Goal: Task Accomplishment & Management: Manage account settings

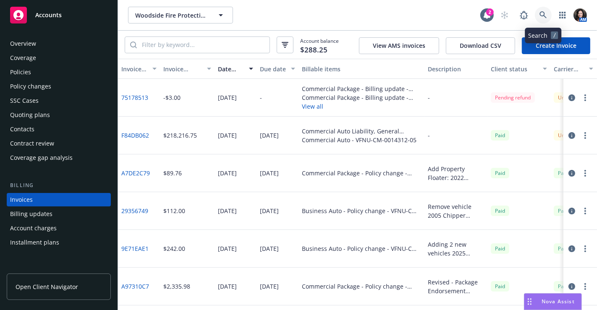
click at [542, 17] on icon at bounding box center [543, 15] width 8 height 8
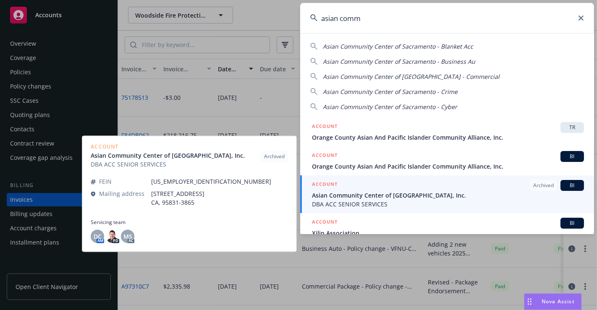
type input "asian comm"
click at [399, 186] on div "ACCOUNT Archived BI" at bounding box center [448, 185] width 272 height 11
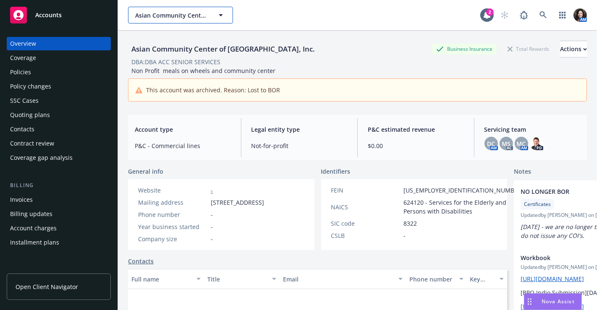
click at [203, 14] on span "Asian Community Center of Sacramento Valley, Inc." at bounding box center [171, 15] width 73 height 9
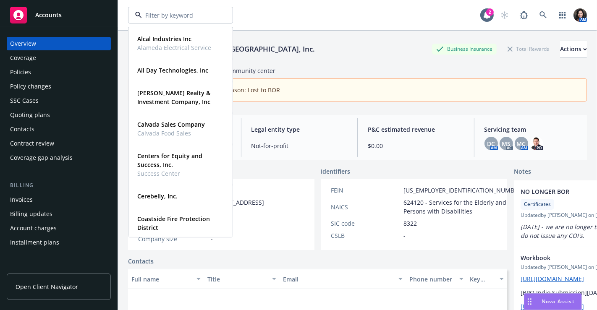
scroll to position [236, 0]
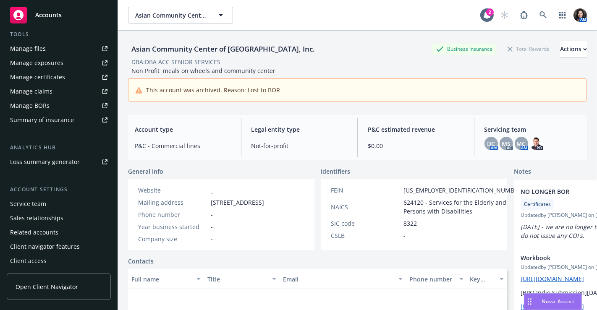
click at [47, 9] on div "Accounts" at bounding box center [58, 15] width 97 height 17
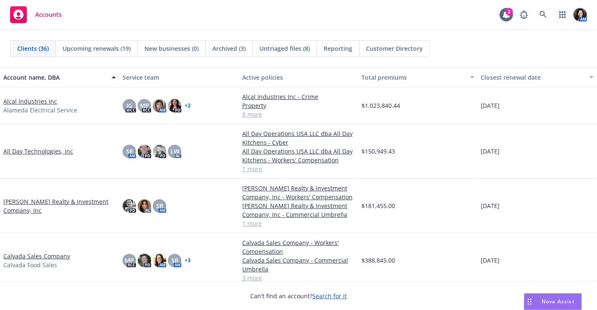
click at [162, 51] on span "New businesses (0)" at bounding box center [171, 48] width 54 height 9
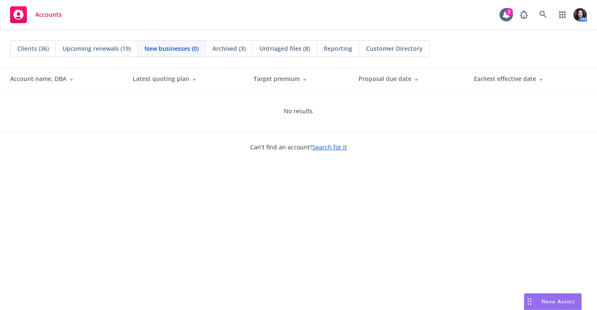
click at [89, 48] on span "Upcoming renewals (19)" at bounding box center [97, 48] width 68 height 9
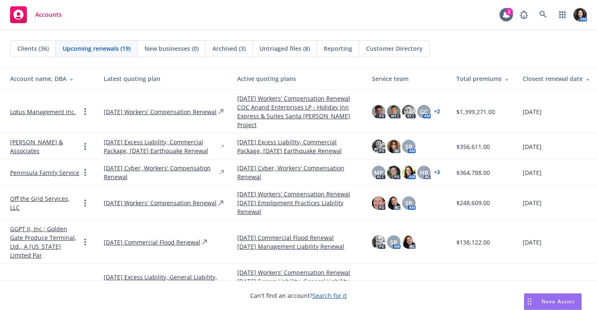
click at [28, 44] on span "Clients (36)" at bounding box center [32, 48] width 31 height 9
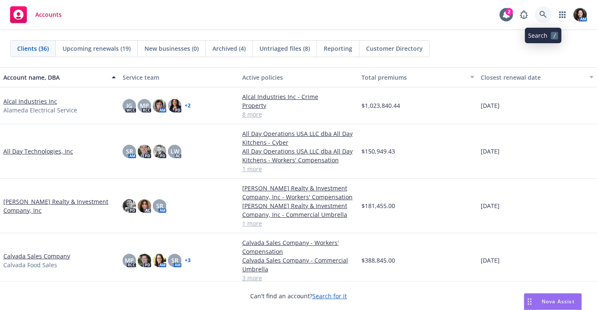
click at [540, 16] on icon at bounding box center [543, 15] width 8 height 8
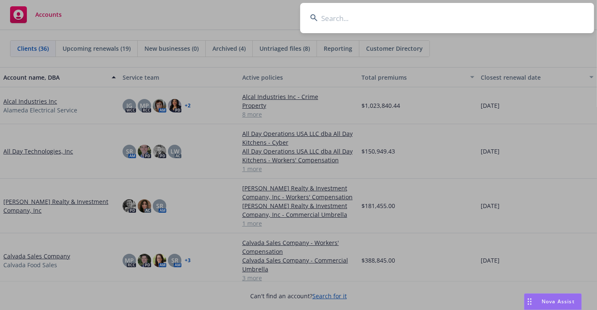
click at [392, 21] on input at bounding box center [447, 18] width 294 height 30
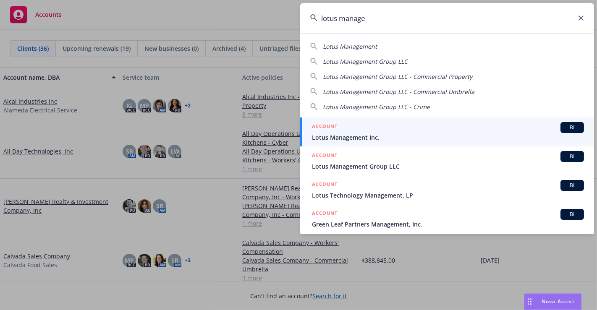
type input "lotus manage"
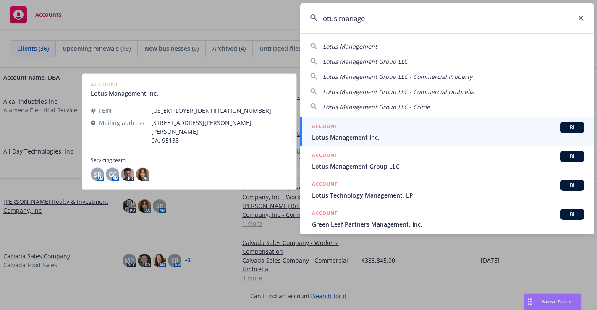
click at [389, 133] on span "Lotus Management Inc." at bounding box center [448, 137] width 272 height 9
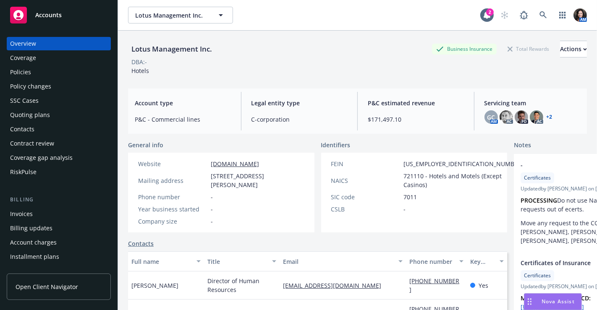
click at [49, 113] on div "Quoting plans" at bounding box center [58, 114] width 97 height 13
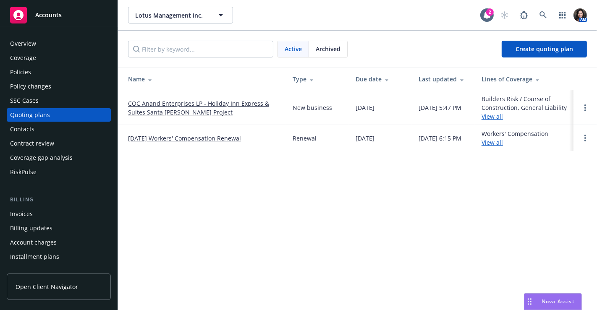
click at [172, 108] on link "COC Anand Enterprises LP - Holiday Inn Express & Suites Santa Maria Project" at bounding box center [203, 108] width 151 height 18
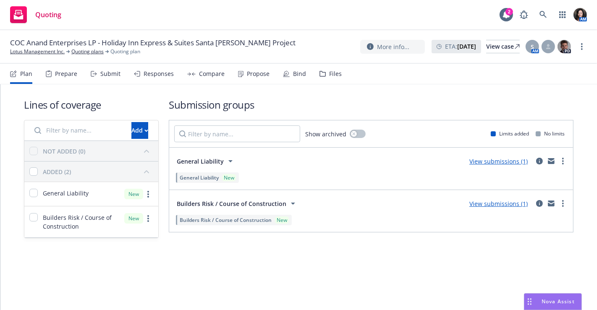
click at [298, 71] on div "Bind" at bounding box center [299, 73] width 13 height 7
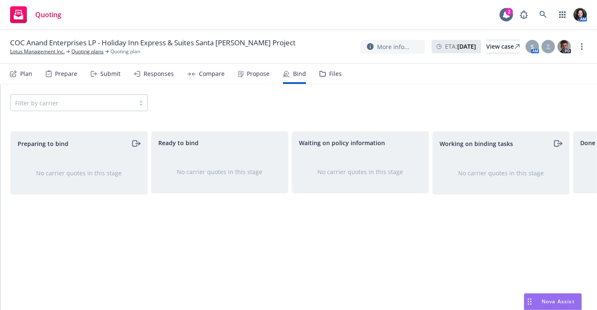
click at [96, 70] on div "Submit" at bounding box center [106, 74] width 30 height 20
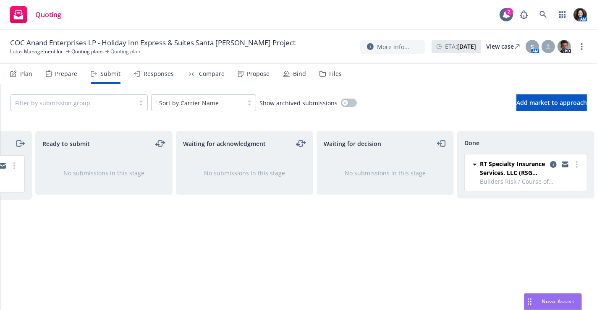
scroll to position [0, 123]
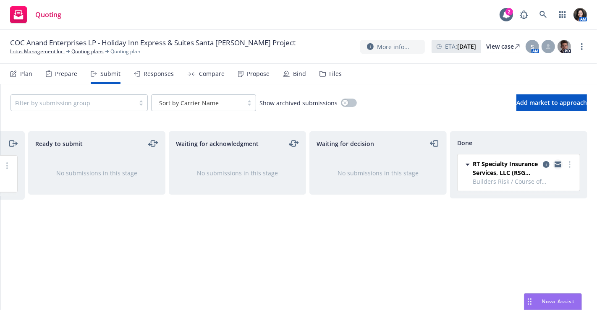
click at [555, 165] on icon "copy logging email" at bounding box center [557, 166] width 7 height 4
click at [549, 12] on link at bounding box center [542, 14] width 17 height 17
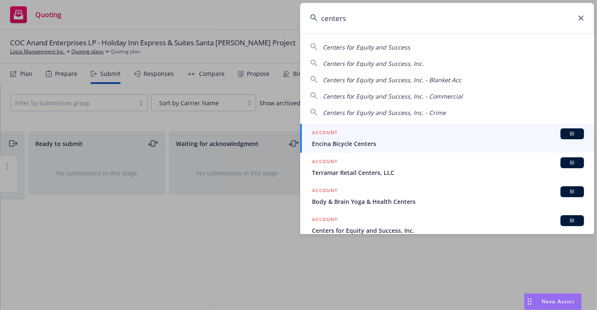
click at [420, 50] on div "Centers for Equity and Success" at bounding box center [447, 47] width 274 height 10
type input "Centers for Equity and Success"
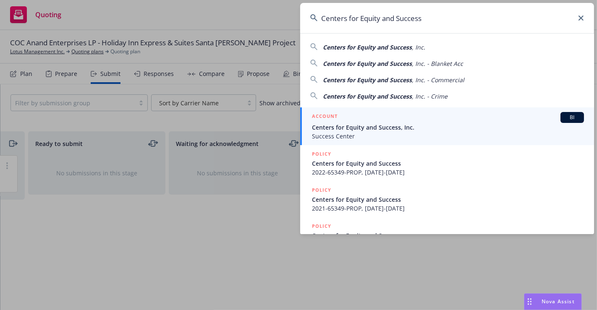
click at [382, 125] on span "Centers for Equity and Success, Inc." at bounding box center [448, 127] width 272 height 9
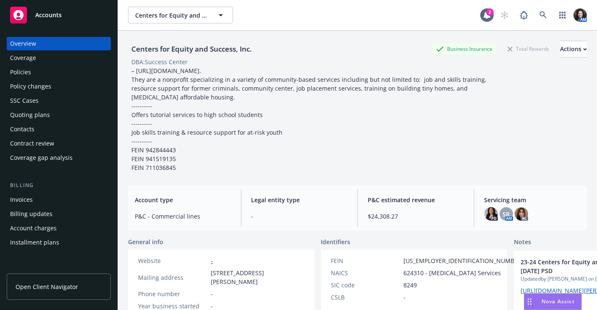
click at [42, 72] on div "Policies" at bounding box center [58, 71] width 97 height 13
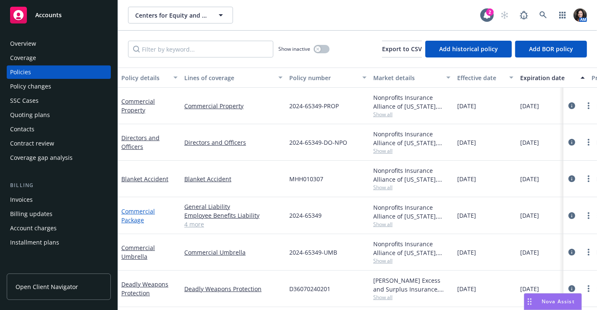
click at [130, 216] on link "Commercial Package" at bounding box center [138, 215] width 34 height 17
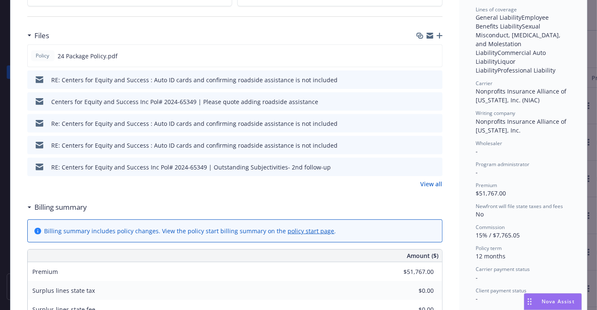
scroll to position [233, 0]
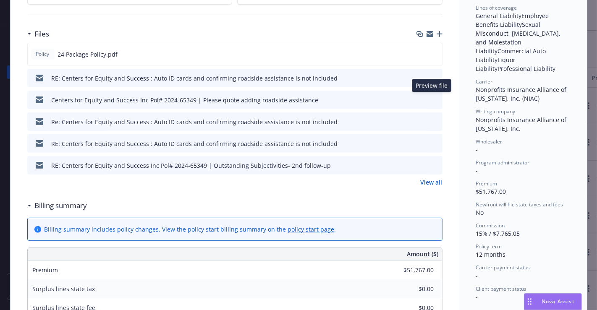
click at [430, 96] on icon "preview file" at bounding box center [434, 99] width 8 height 6
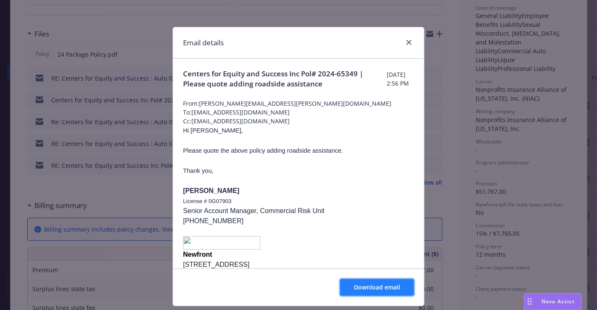
click at [380, 281] on button "Download email" at bounding box center [377, 287] width 74 height 17
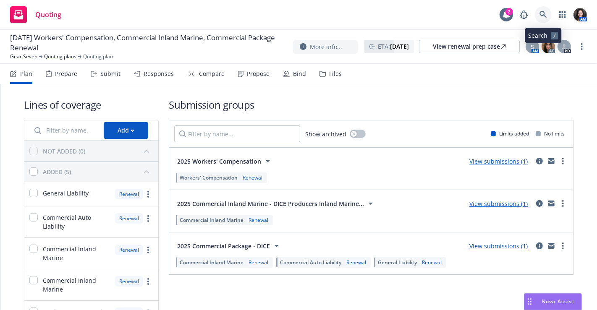
click at [546, 13] on icon at bounding box center [543, 15] width 8 height 8
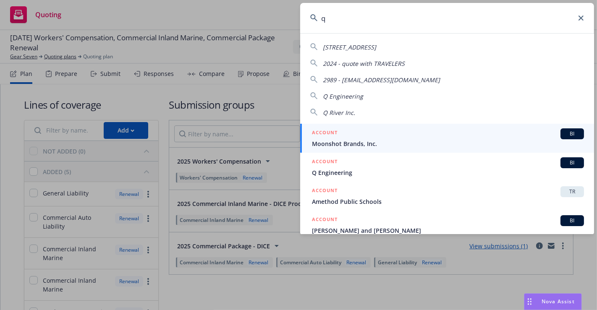
click at [347, 16] on input "q" at bounding box center [447, 18] width 294 height 30
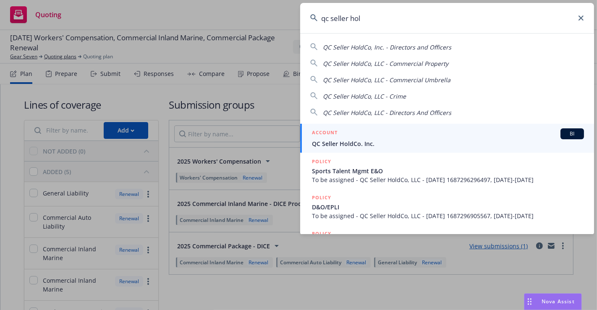
type input "qc seller hold"
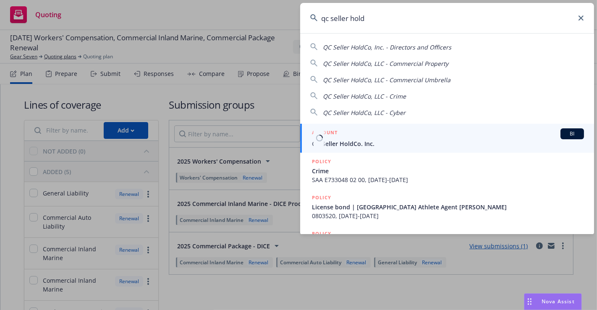
click at [361, 139] on span "QC Seller HoldCo. Inc." at bounding box center [448, 143] width 272 height 9
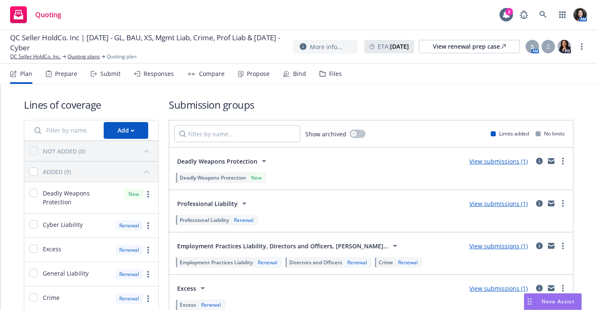
click at [331, 71] on div "Files" at bounding box center [335, 73] width 13 height 7
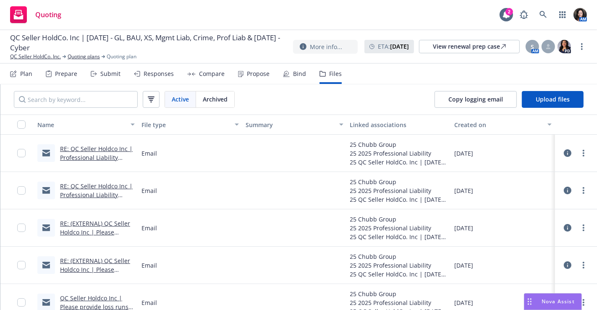
click at [107, 156] on link "RE: QC Seller Holdco Inc | Professional Liability 7/31/25 Bind Order - loss run…" at bounding box center [96, 166] width 73 height 43
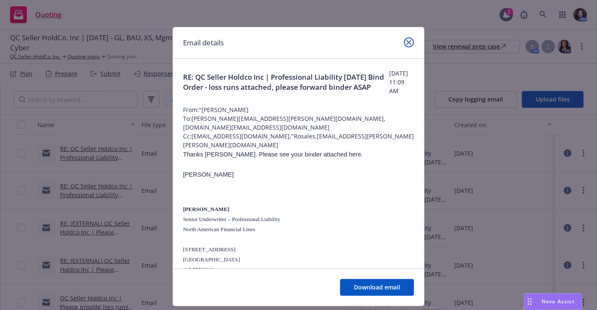
click at [406, 41] on icon "close" at bounding box center [408, 42] width 5 height 5
click at [404, 41] on div "ETA : June 17, 2025" at bounding box center [389, 46] width 50 height 13
select select "June"
select select "2025"
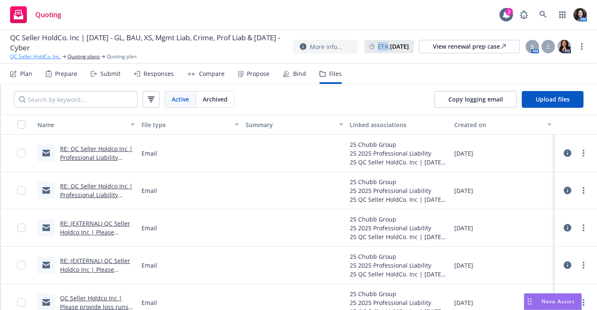
click at [33, 58] on link "QC Seller HoldCo. Inc." at bounding box center [35, 57] width 51 height 8
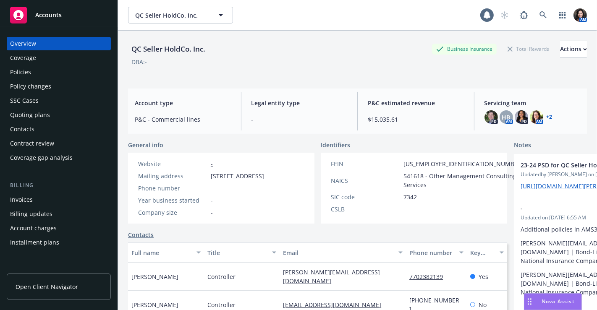
click at [37, 71] on div "Policies" at bounding box center [58, 71] width 97 height 13
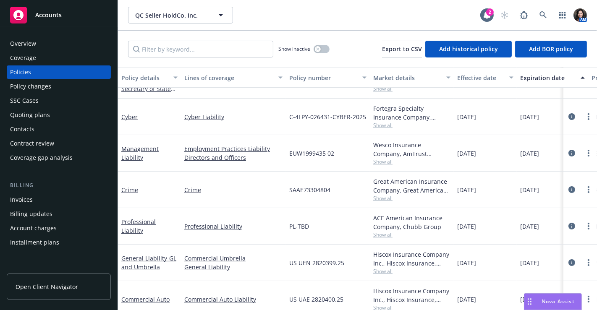
scroll to position [139, 0]
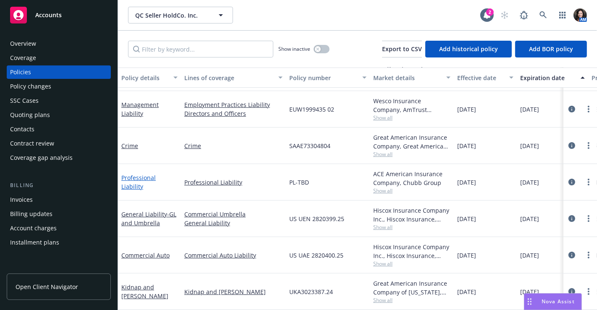
click at [148, 177] on link "Professional Liability" at bounding box center [138, 182] width 34 height 17
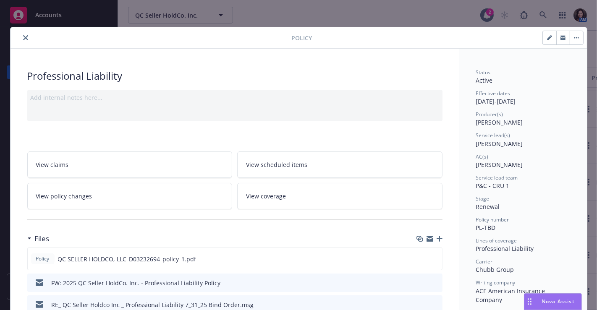
click at [550, 39] on button "button" at bounding box center [548, 37] width 13 height 13
select select "RENEWAL"
select select "other"
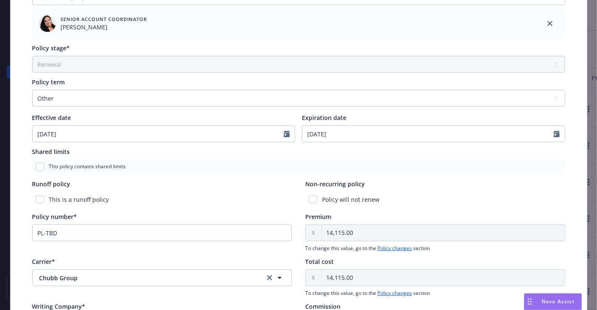
scroll to position [279, 0]
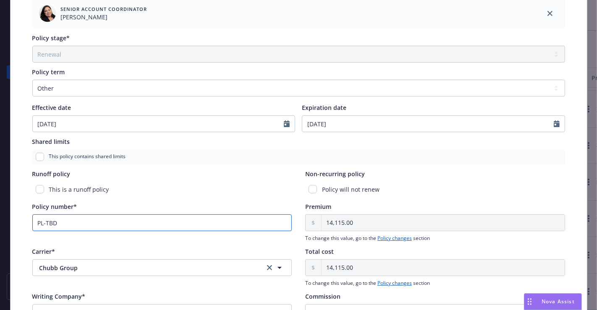
drag, startPoint x: 67, startPoint y: 221, endPoint x: 21, endPoint y: 221, distance: 45.7
click at [21, 221] on div "Policy type* Professional Liability Display name Producer(s)* SVP Ivoree Jordan…" at bounding box center [298, 93] width 576 height 642
paste input "D03232694"
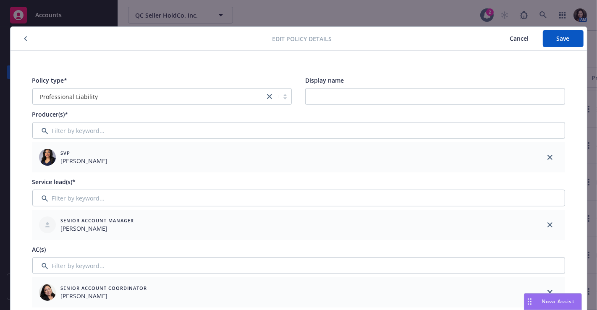
scroll to position [0, 0]
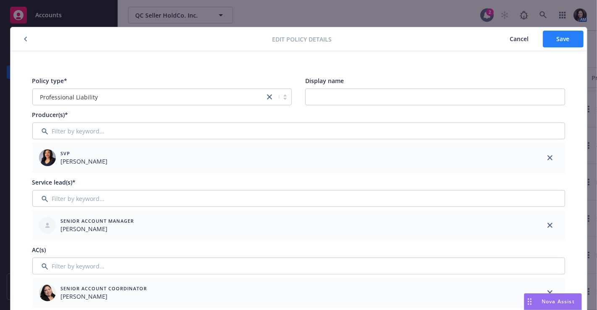
type input "D03232694"
click at [560, 41] on span "Save" at bounding box center [562, 39] width 13 height 8
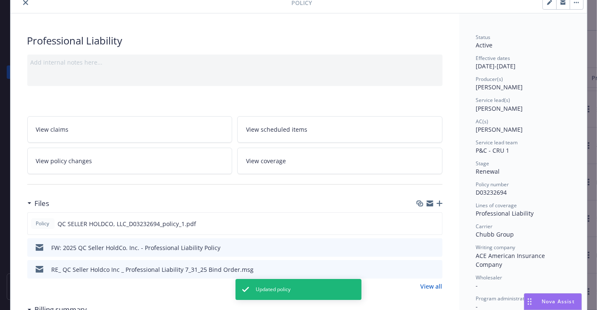
scroll to position [47, 0]
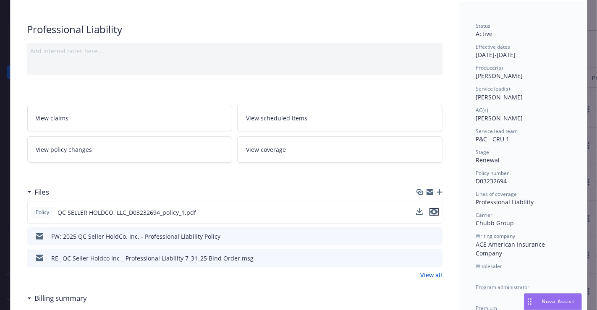
click at [430, 209] on icon "preview file" at bounding box center [434, 212] width 8 height 6
click at [430, 209] on icon at bounding box center [435, 213] width 10 height 10
click at [436, 189] on icon "button" at bounding box center [439, 192] width 6 height 6
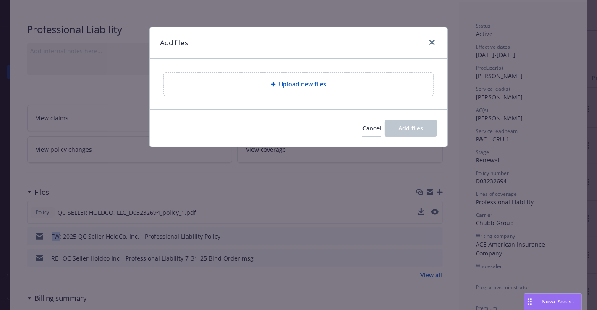
click at [435, 189] on div "Add files Upload new files Cancel Add files" at bounding box center [298, 155] width 597 height 310
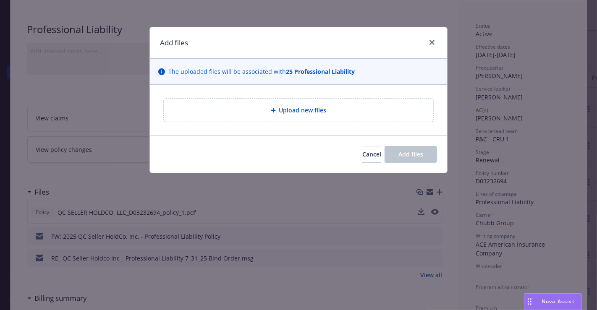
click at [284, 106] on span "Upload new files" at bounding box center [302, 110] width 47 height 9
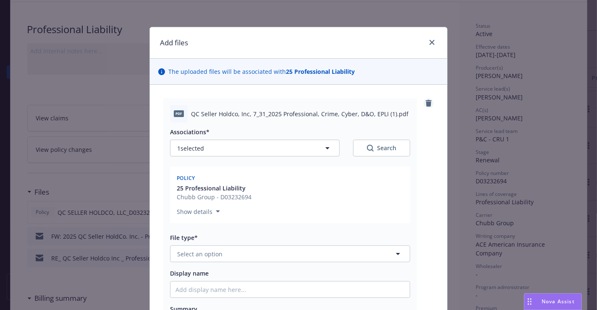
click at [425, 101] on icon "remove" at bounding box center [428, 103] width 6 height 7
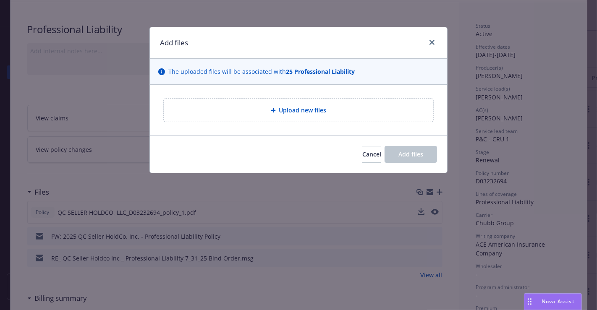
click at [314, 109] on span "Upload new files" at bounding box center [302, 110] width 47 height 9
click at [312, 106] on span "Upload new files" at bounding box center [302, 110] width 47 height 9
type textarea "x"
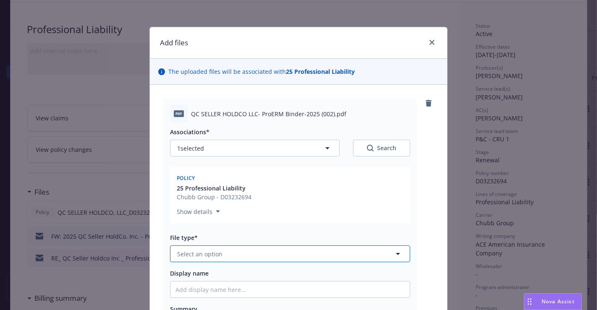
click at [223, 248] on button "Select an option" at bounding box center [290, 253] width 240 height 17
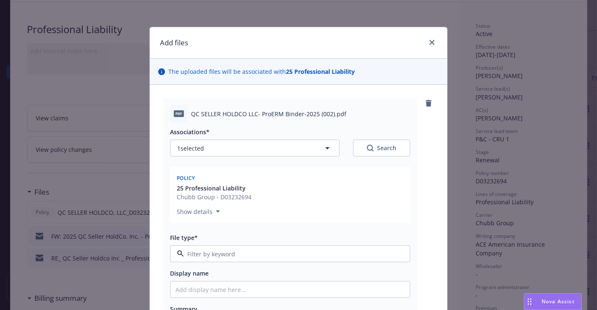
click at [223, 248] on div at bounding box center [290, 253] width 240 height 17
click at [251, 253] on input at bounding box center [288, 254] width 209 height 9
type input "bin"
click at [222, 280] on div "Binder" at bounding box center [289, 277] width 229 height 12
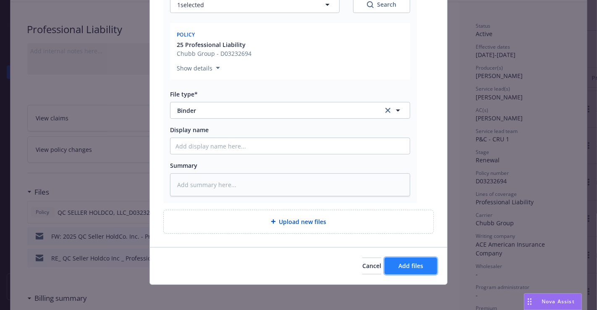
click at [416, 258] on button "Add files" at bounding box center [410, 266] width 52 height 17
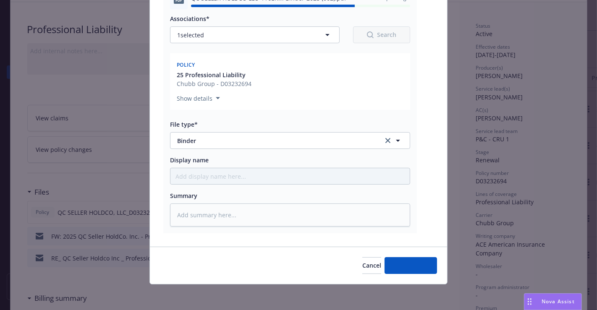
type textarea "x"
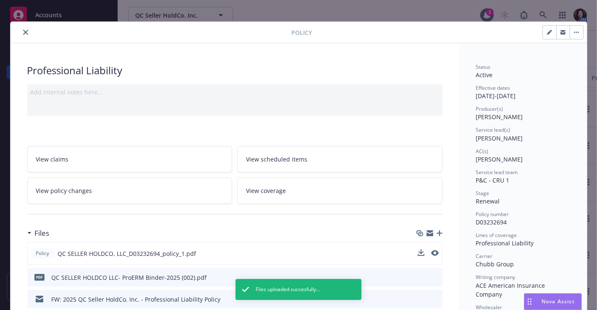
scroll to position [0, 0]
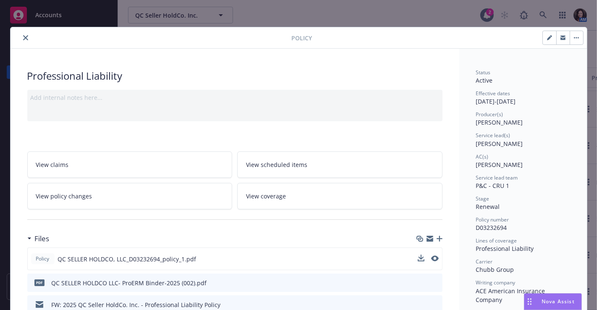
click at [24, 40] on button "close" at bounding box center [26, 38] width 10 height 10
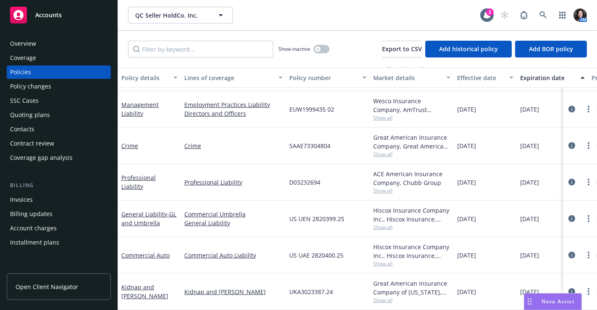
click at [53, 201] on div "Invoices" at bounding box center [58, 199] width 97 height 13
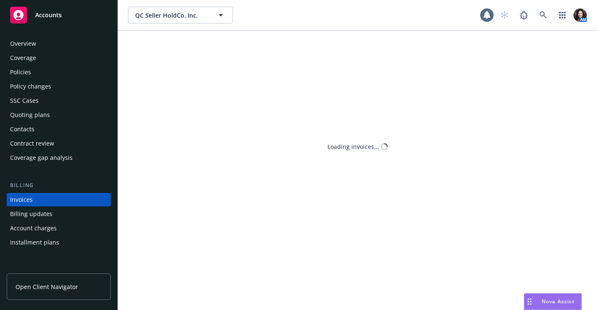
scroll to position [31, 0]
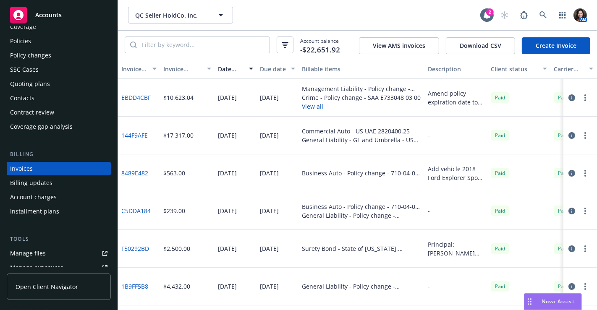
click at [553, 45] on link "Create Invoice" at bounding box center [555, 45] width 68 height 17
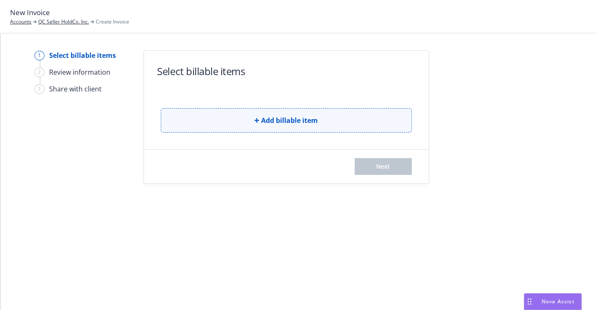
click at [263, 120] on span "Add billable item" at bounding box center [289, 120] width 57 height 10
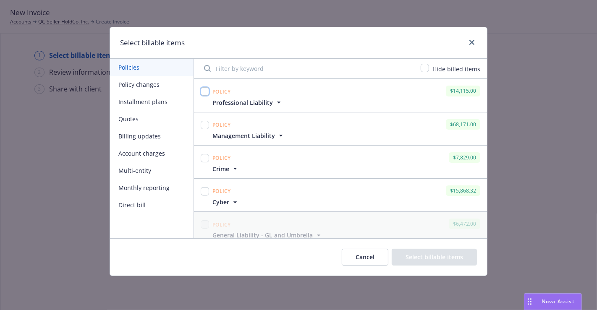
click at [206, 89] on input "checkbox" at bounding box center [205, 91] width 8 height 8
checkbox input "true"
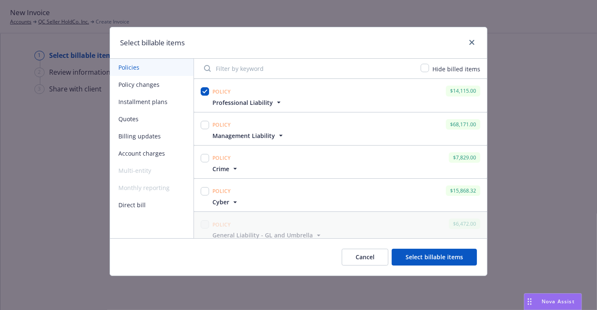
click at [205, 120] on div at bounding box center [205, 125] width 8 height 12
click at [206, 122] on input "checkbox" at bounding box center [205, 125] width 8 height 8
checkbox input "false"
click at [204, 156] on input "checkbox" at bounding box center [205, 158] width 8 height 8
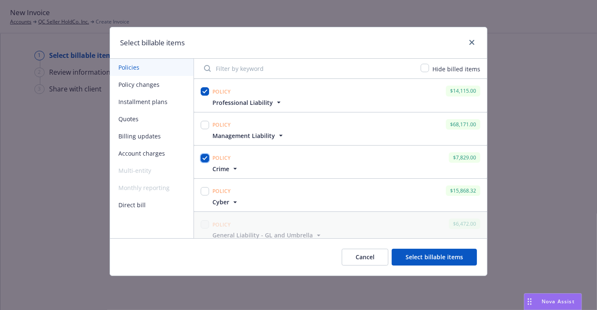
checkbox input "true"
click at [204, 121] on input "checkbox" at bounding box center [205, 125] width 8 height 8
checkbox input "true"
click at [202, 188] on input "checkbox" at bounding box center [205, 191] width 8 height 8
checkbox input "true"
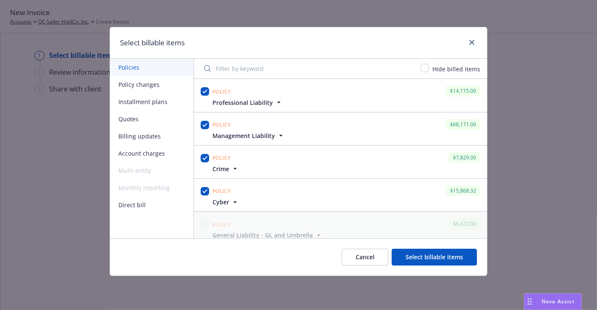
click at [426, 254] on button "Select billable items" at bounding box center [433, 257] width 85 height 17
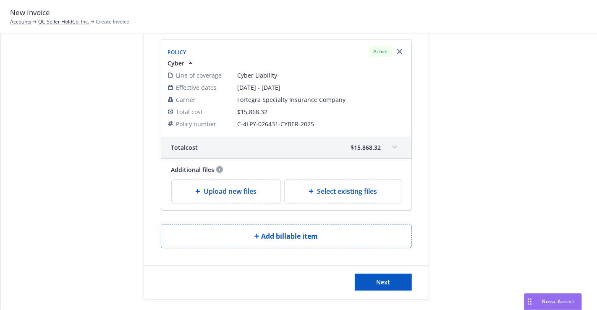
scroll to position [610, 0]
click at [382, 278] on span "Next" at bounding box center [383, 282] width 14 height 8
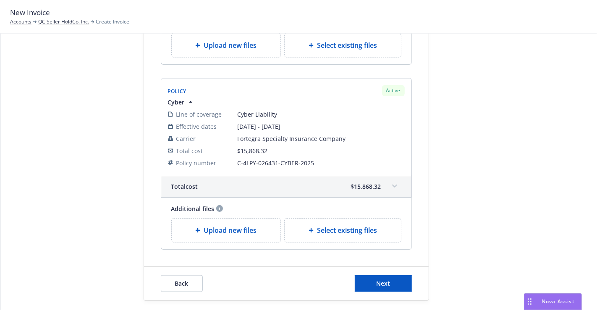
scroll to position [713, 0]
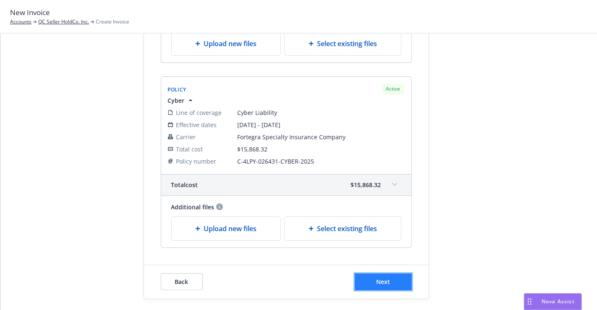
click at [373, 274] on button "Next" at bounding box center [382, 282] width 57 height 17
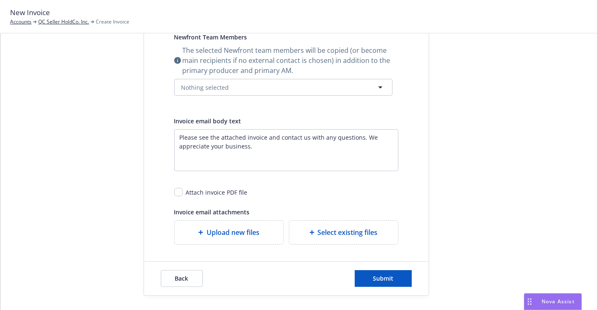
scroll to position [297, 0]
click at [386, 278] on span "Submit" at bounding box center [383, 278] width 21 height 8
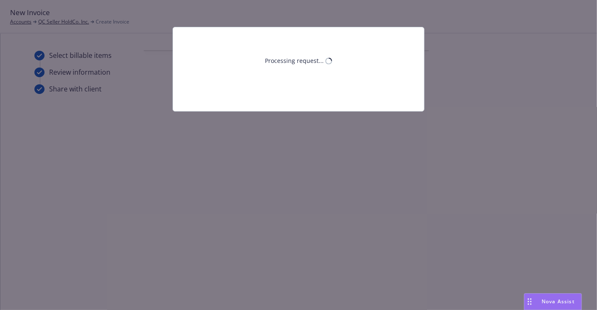
scroll to position [0, 0]
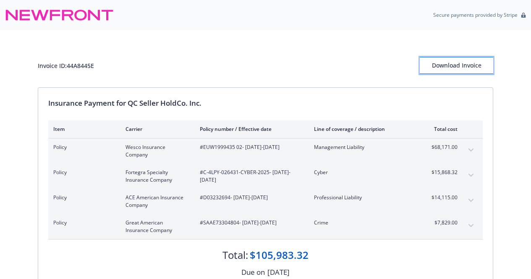
click at [479, 64] on div "Download Invoice" at bounding box center [456, 65] width 73 height 16
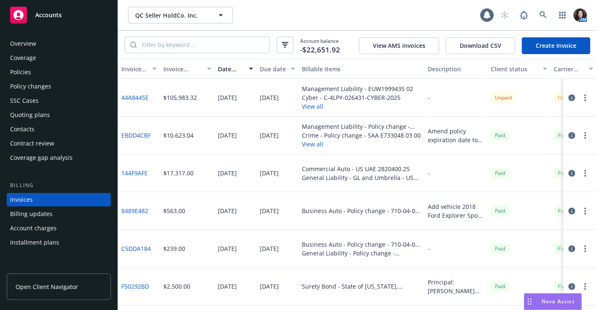
scroll to position [30, 0]
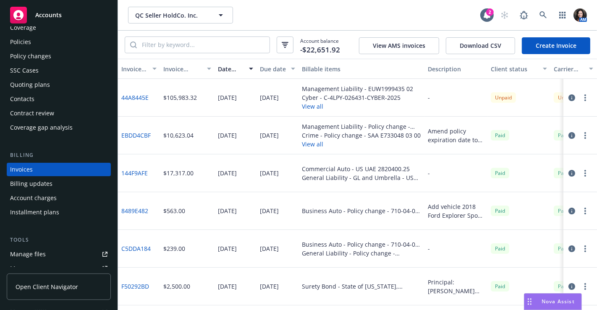
click at [580, 98] on button "button" at bounding box center [585, 98] width 10 height 10
click at [580, 97] on button "button" at bounding box center [585, 98] width 10 height 10
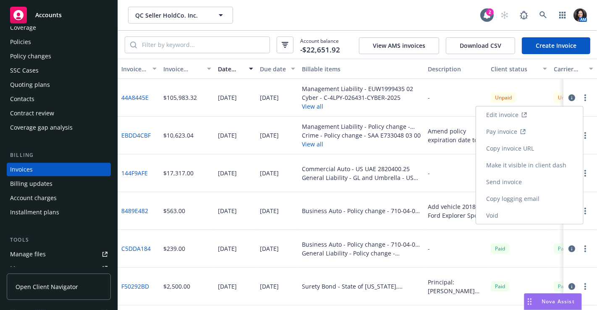
click at [572, 165] on link "Make it visible in client dash" at bounding box center [529, 165] width 107 height 17
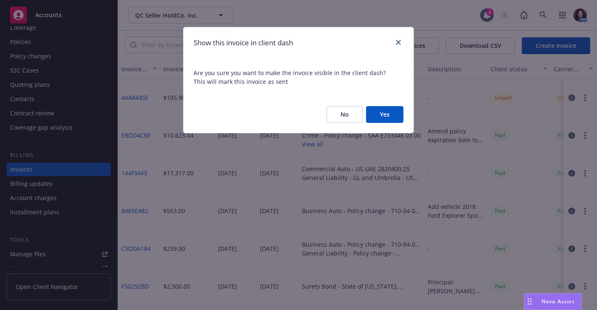
click at [395, 110] on button "Yes" at bounding box center [384, 114] width 37 height 17
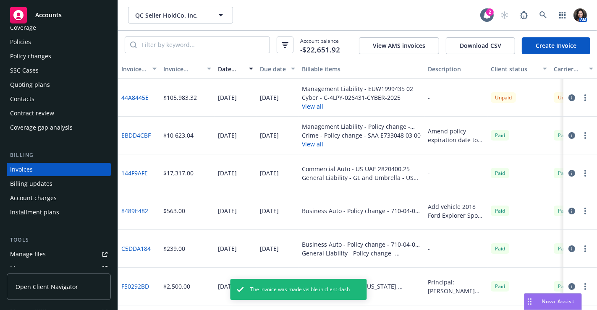
click at [580, 95] on button "button" at bounding box center [585, 98] width 10 height 10
click at [580, 96] on button "button" at bounding box center [585, 98] width 10 height 10
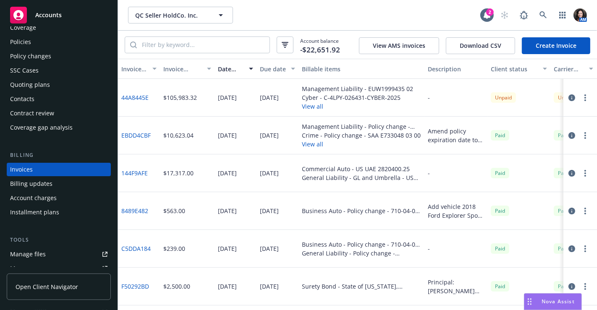
click at [580, 97] on button "button" at bounding box center [585, 98] width 10 height 10
click at [544, 200] on link "Generate invoice PDF" at bounding box center [529, 198] width 107 height 17
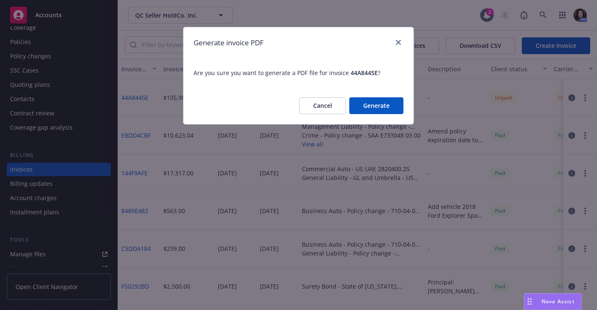
click at [544, 200] on link "Generate invoice PDF" at bounding box center [529, 198] width 107 height 17
click at [364, 100] on button "Generate" at bounding box center [376, 105] width 54 height 17
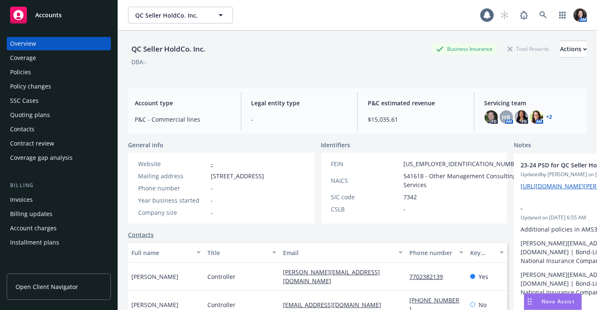
click at [23, 78] on div "Policies" at bounding box center [20, 71] width 21 height 13
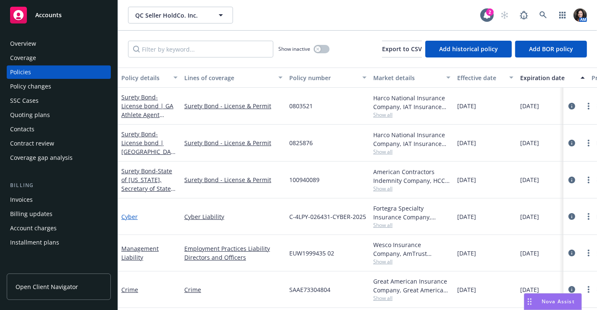
click at [131, 213] on link "Cyber" at bounding box center [129, 217] width 16 height 8
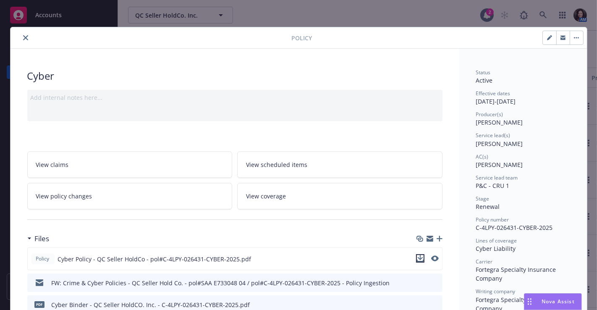
click at [417, 255] on icon "download file" at bounding box center [420, 258] width 7 height 7
click at [21, 33] on button "close" at bounding box center [26, 38] width 10 height 10
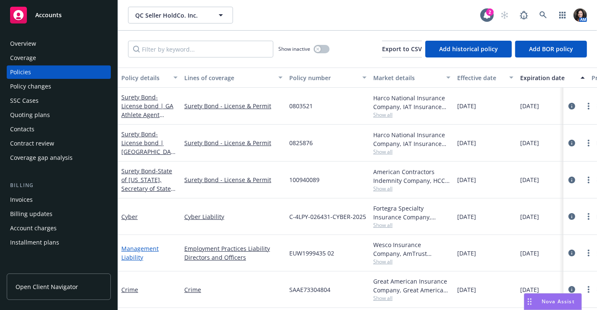
click at [139, 253] on link "Management Liability" at bounding box center [139, 253] width 37 height 17
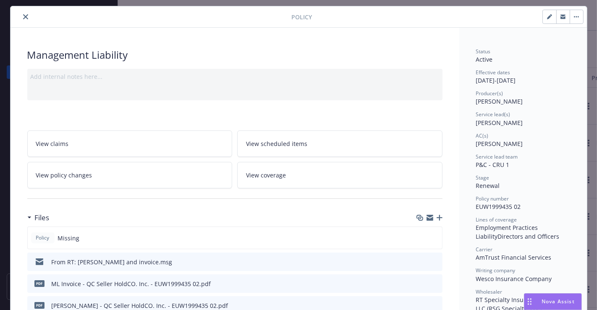
scroll to position [47, 0]
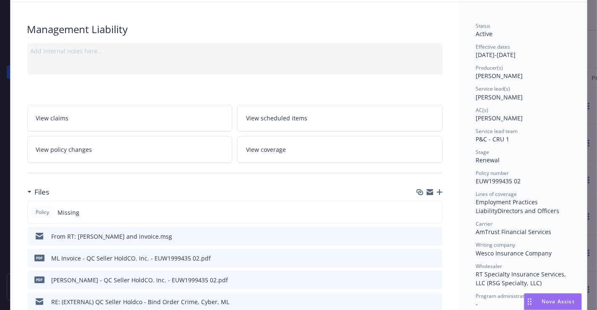
click at [419, 276] on icon "download file" at bounding box center [419, 278] width 5 height 5
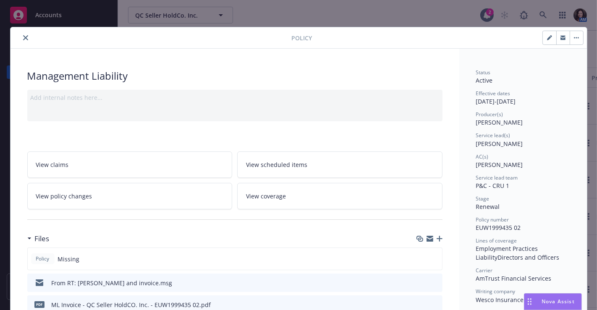
click at [22, 34] on button "close" at bounding box center [26, 38] width 10 height 10
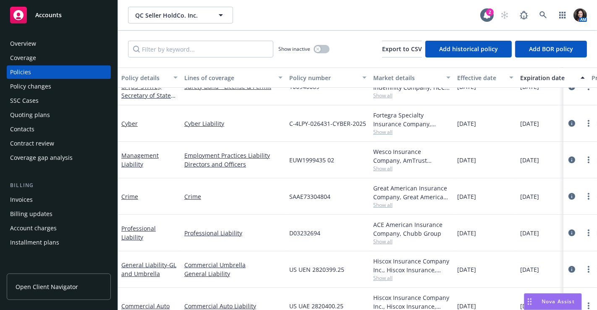
scroll to position [93, 0]
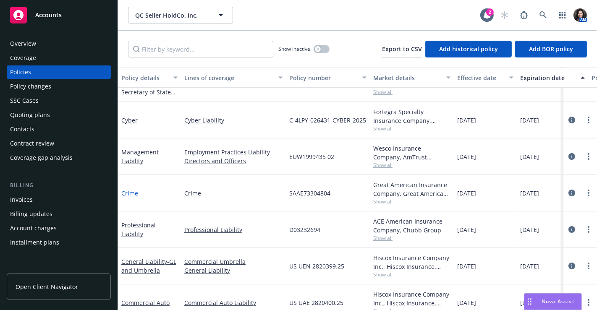
click at [130, 191] on link "Crime" at bounding box center [129, 193] width 17 height 8
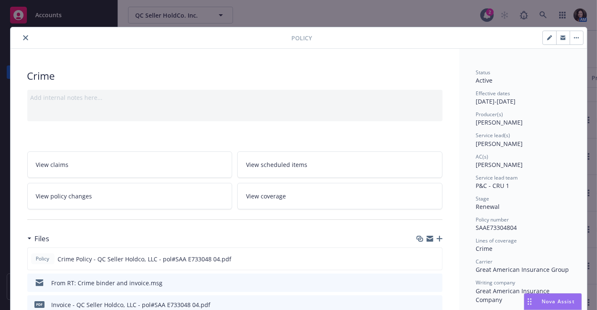
scroll to position [47, 0]
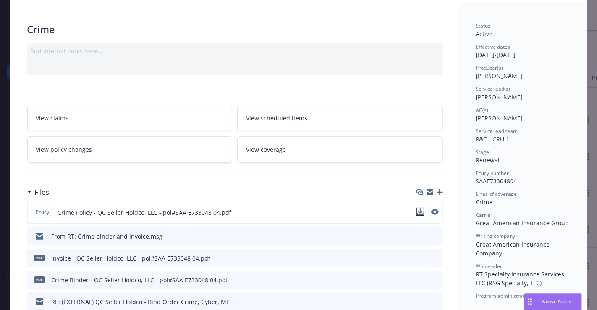
click at [417, 208] on icon "download file" at bounding box center [420, 211] width 7 height 7
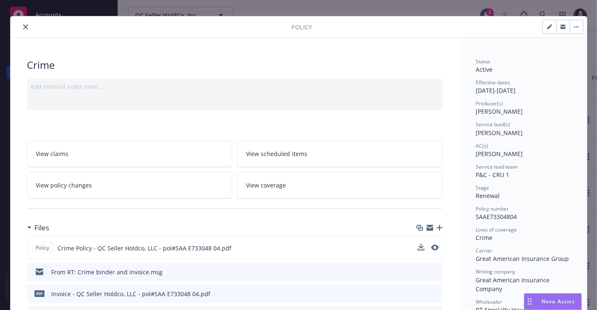
scroll to position [0, 0]
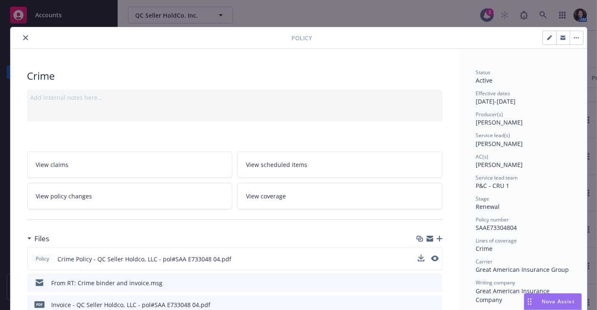
drag, startPoint x: 18, startPoint y: 36, endPoint x: 22, endPoint y: 40, distance: 5.4
click at [21, 36] on button "close" at bounding box center [26, 38] width 10 height 10
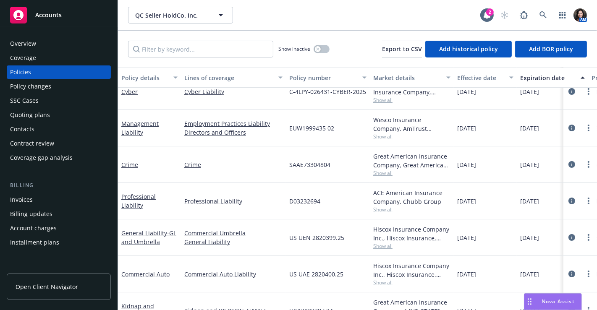
scroll to position [139, 0]
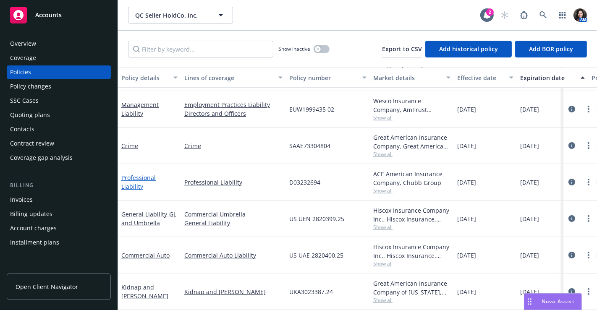
click at [137, 174] on link "Professional Liability" at bounding box center [138, 182] width 34 height 17
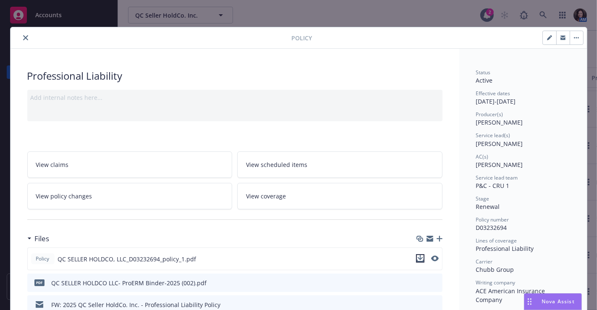
click at [417, 255] on icon "download file" at bounding box center [420, 258] width 7 height 7
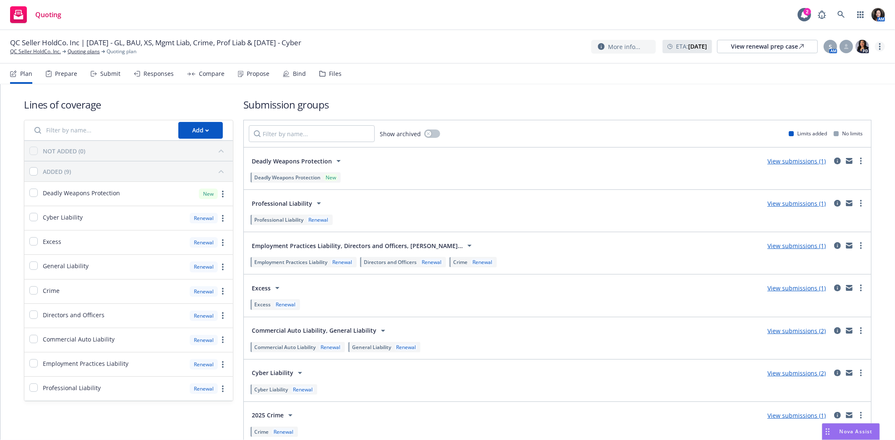
click at [879, 44] on circle "more" at bounding box center [880, 44] width 2 height 2
click at [329, 71] on div "Files" at bounding box center [335, 73] width 13 height 7
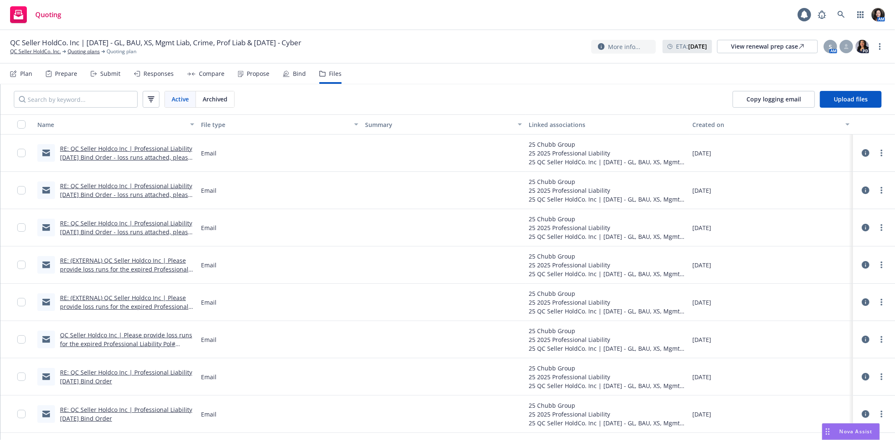
click at [284, 80] on div "Bind" at bounding box center [294, 74] width 23 height 20
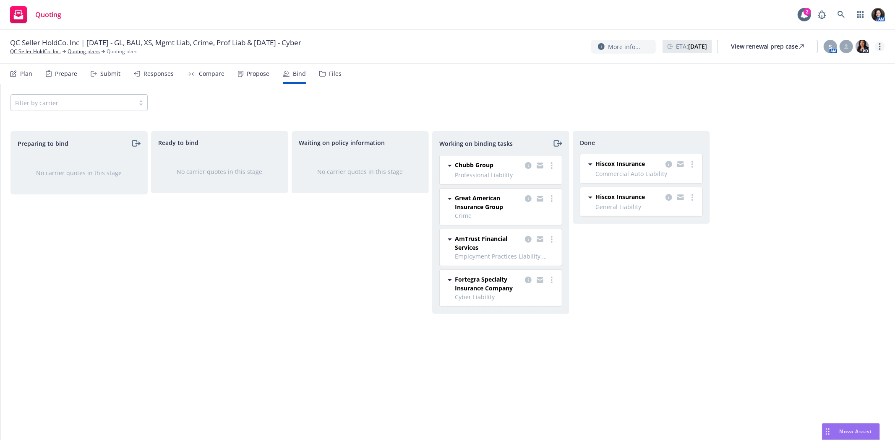
click at [883, 50] on div "More info... ETA : [DATE] View renewal prep case S AM PD" at bounding box center [738, 46] width 294 height 15
click at [880, 47] on circle "more" at bounding box center [880, 47] width 2 height 2
click at [555, 169] on div at bounding box center [540, 166] width 34 height 10
click at [552, 166] on circle "more" at bounding box center [552, 166] width 2 height 2
click at [531, 204] on link "Move to done" at bounding box center [518, 200] width 76 height 17
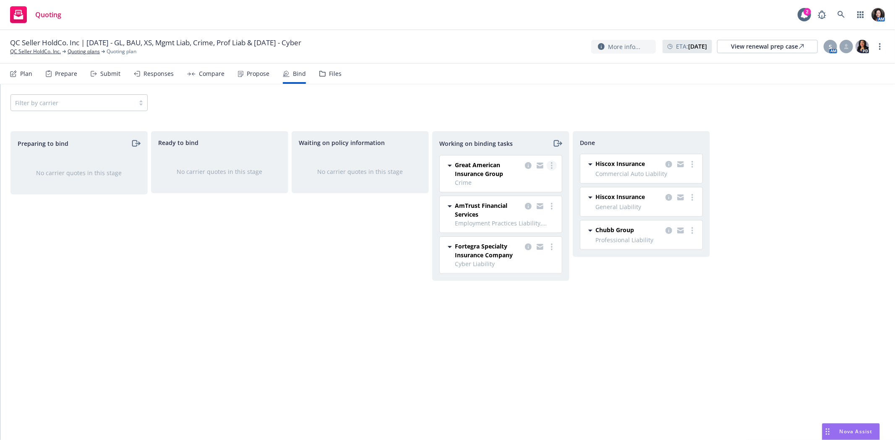
click at [552, 169] on link "more" at bounding box center [552, 166] width 10 height 10
click at [544, 200] on link "Move to done" at bounding box center [518, 200] width 76 height 17
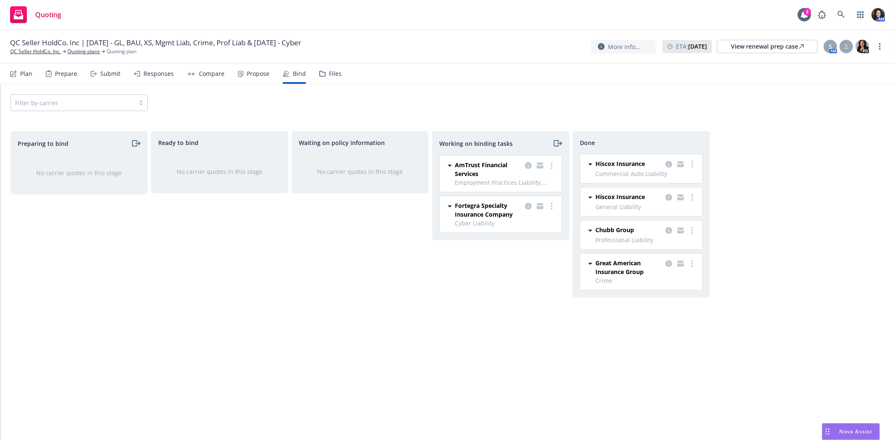
click at [552, 159] on div "AmTrust Financial Services Employment Practices Liability, Directors and Office…" at bounding box center [501, 174] width 122 height 36
click at [552, 166] on link "more" at bounding box center [552, 166] width 10 height 10
click at [546, 197] on link "Move to done" at bounding box center [518, 200] width 76 height 17
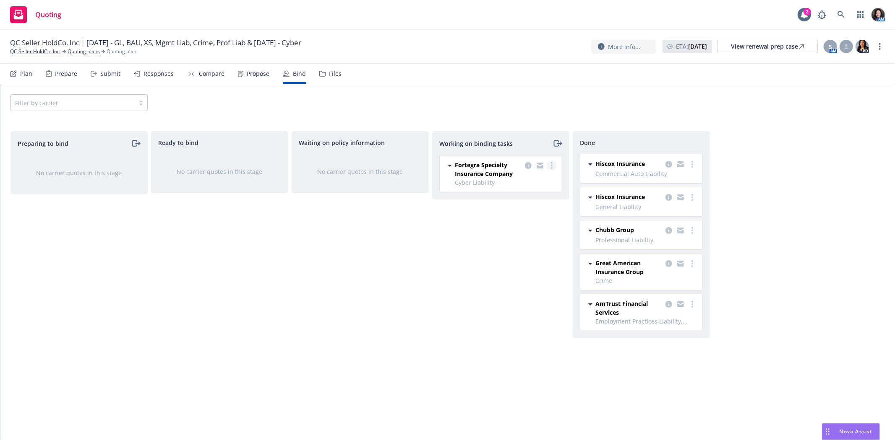
click at [554, 167] on link "more" at bounding box center [552, 166] width 10 height 10
click at [537, 201] on span "Move to done" at bounding box center [509, 200] width 58 height 8
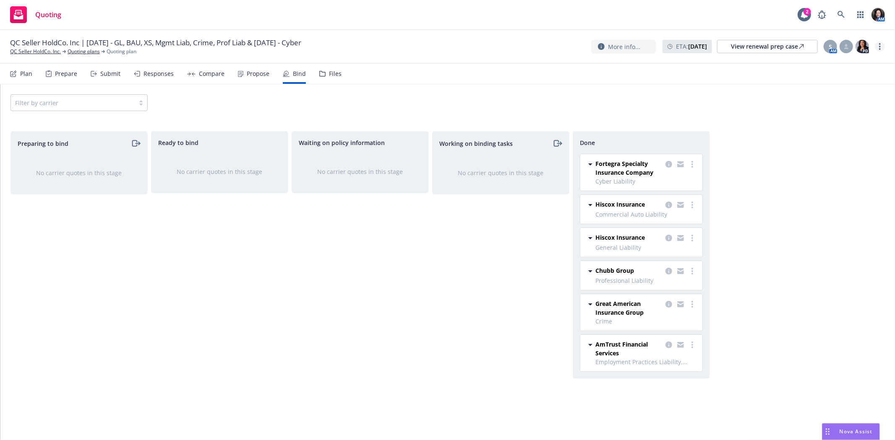
click at [879, 47] on circle "more" at bounding box center [880, 47] width 2 height 2
click at [844, 134] on link "Archive quoting plan" at bounding box center [838, 130] width 94 height 17
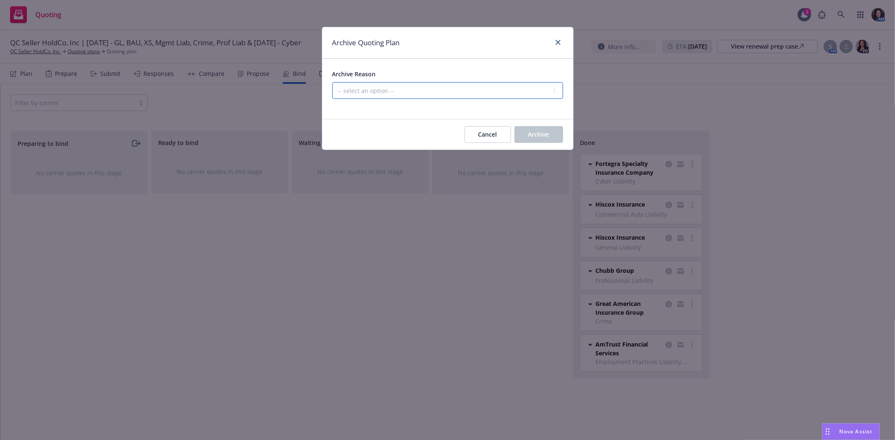
click at [447, 94] on select "-- select an option -- All policies in this renewal plan are auto-renewed Creat…" at bounding box center [447, 90] width 231 height 17
select select "ARCHIVED_RENEWAL_COMPLETED"
click at [332, 82] on select "-- select an option -- All policies in this renewal plan are auto-renewed Creat…" at bounding box center [447, 90] width 231 height 17
click at [557, 132] on button "Archive" at bounding box center [538, 134] width 49 height 17
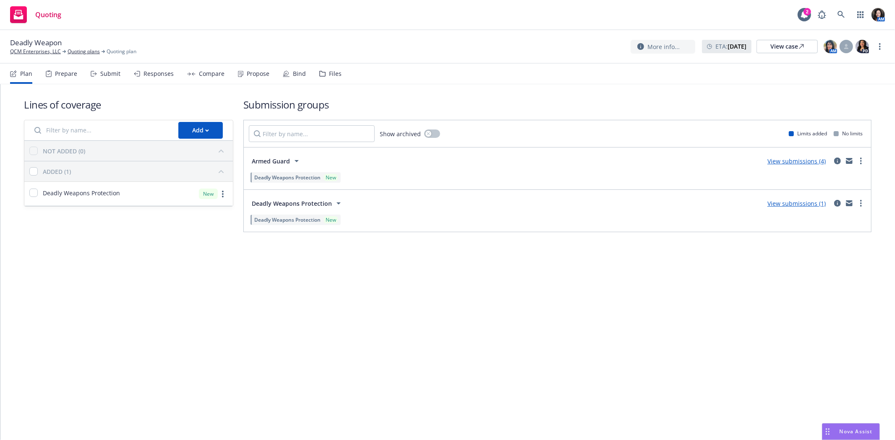
click at [115, 72] on div "Submit" at bounding box center [110, 73] width 20 height 7
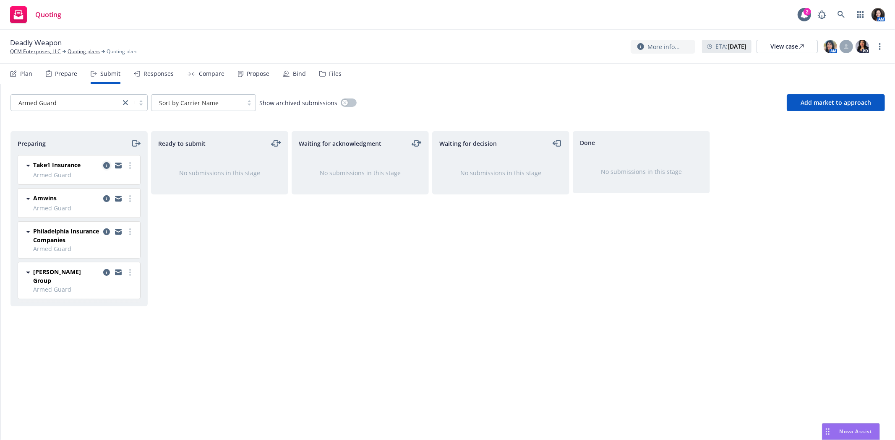
click at [104, 164] on icon "copy logging email" at bounding box center [106, 165] width 7 height 7
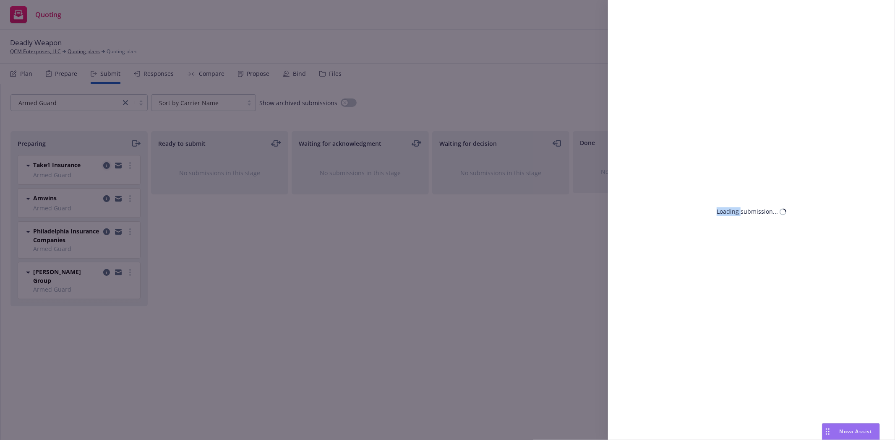
click at [104, 164] on div "Loading submission..." at bounding box center [447, 220] width 895 height 440
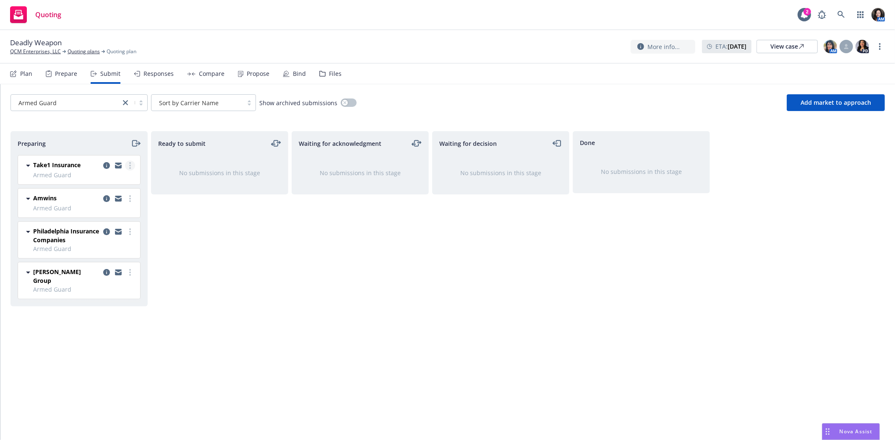
click at [130, 166] on circle "more" at bounding box center [130, 166] width 2 height 2
click at [106, 252] on span "Add declined decision" at bounding box center [92, 250] width 83 height 8
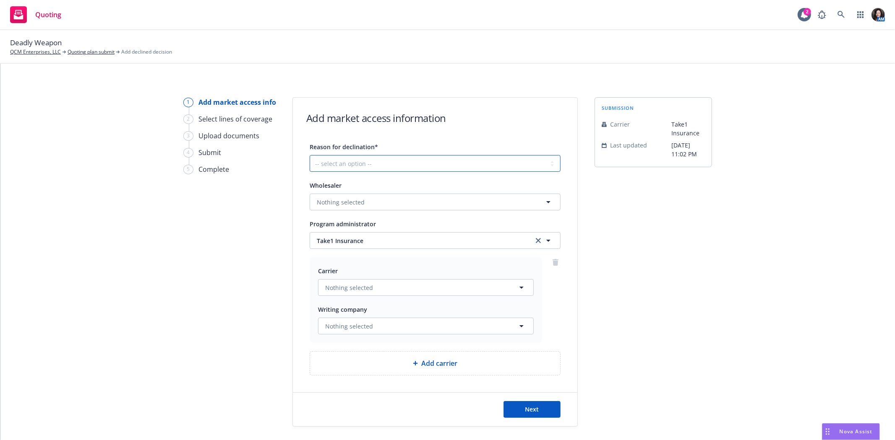
click at [354, 155] on select "-- select an option -- Cannot compete with other markets Carrier non-renewed Ca…" at bounding box center [435, 163] width 251 height 17
select select "DOES_NOT_FIT_UNDERWRITER_APPETITE"
click at [310, 155] on select "-- select an option -- Cannot compete with other markets Carrier non-renewed Ca…" at bounding box center [435, 163] width 251 height 17
click at [435, 288] on button "Nothing selected" at bounding box center [426, 287] width 216 height 17
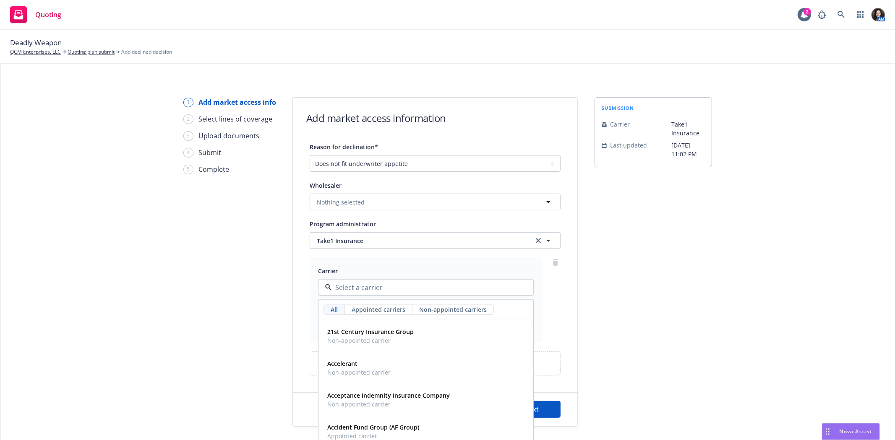
click at [435, 288] on input at bounding box center [424, 288] width 185 height 10
click at [558, 310] on div "Reason for declination* -- select an option -- Cannot compete with other market…" at bounding box center [435, 259] width 284 height 234
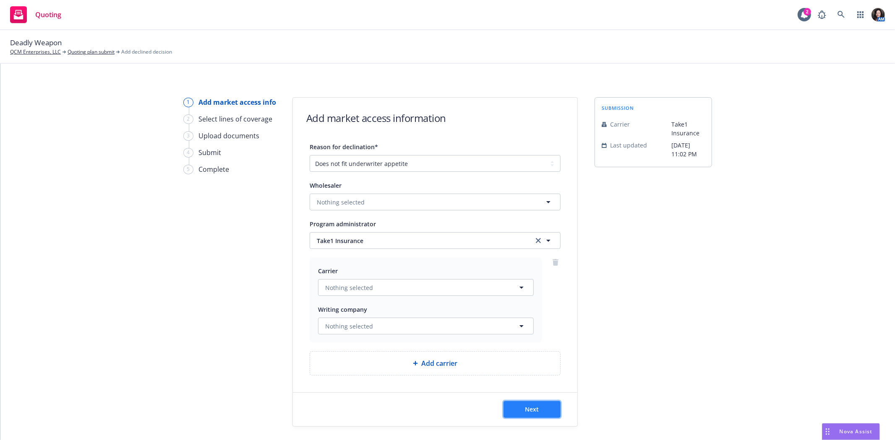
click at [529, 409] on span "Next" at bounding box center [532, 410] width 14 height 8
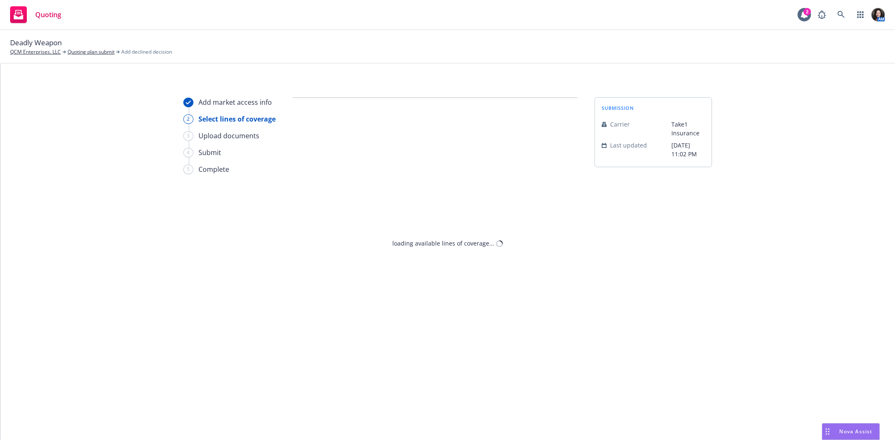
select select "DOES_NOT_FIT_UNDERWRITER_APPETITE"
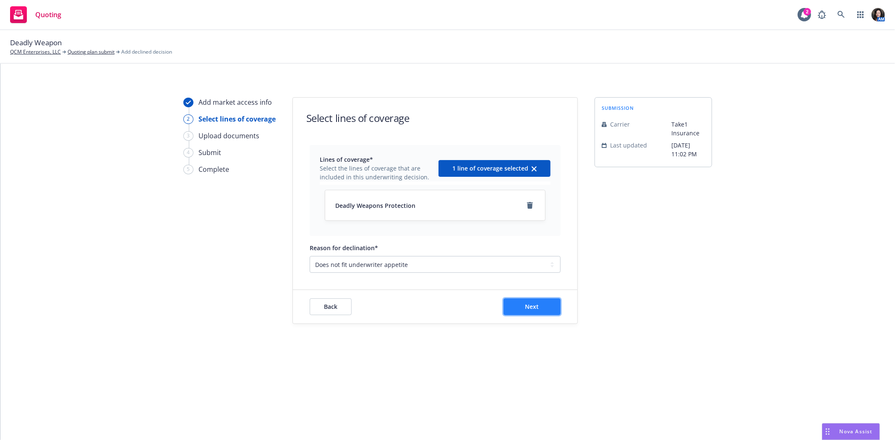
click at [512, 306] on button "Next" at bounding box center [531, 307] width 57 height 17
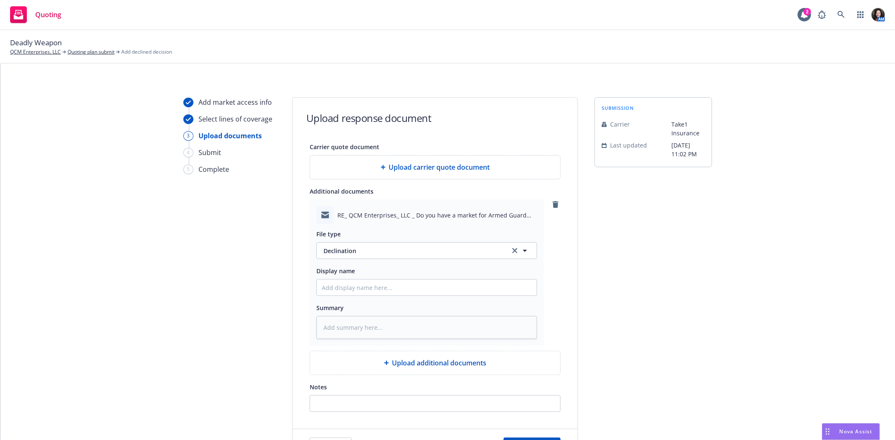
scroll to position [78, 0]
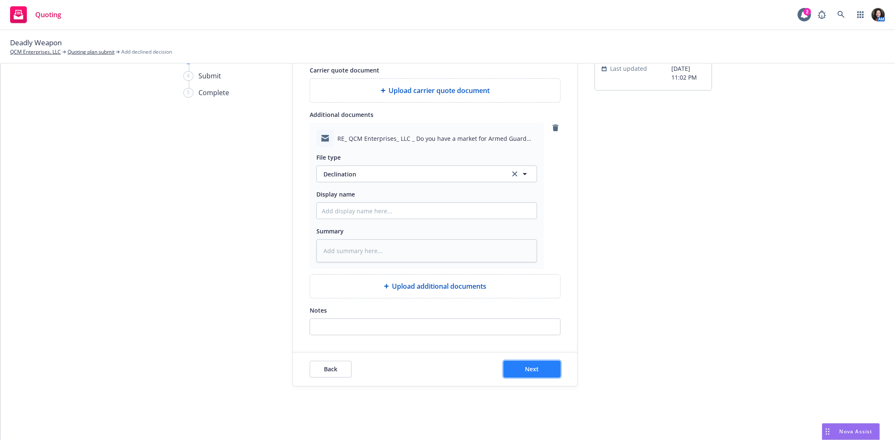
click at [519, 369] on button "Next" at bounding box center [531, 369] width 57 height 17
type textarea "x"
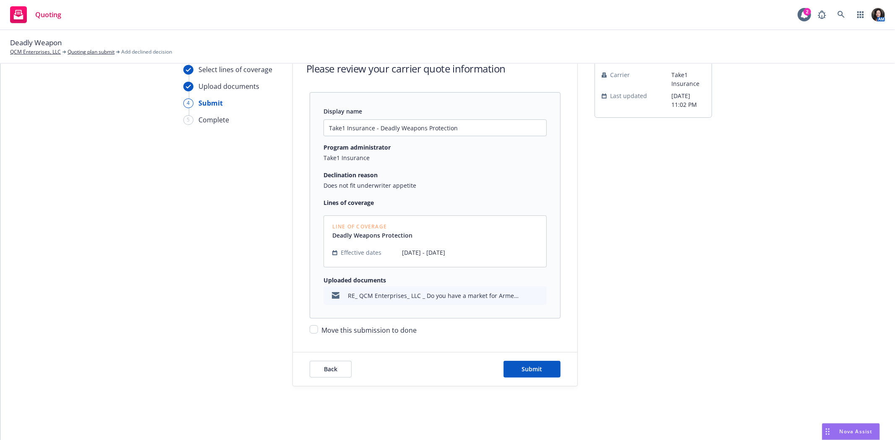
click at [341, 331] on span "Move this submission to done" at bounding box center [368, 330] width 95 height 9
click at [318, 331] on input "Move this submission to done" at bounding box center [314, 330] width 8 height 8
checkbox input "true"
click at [534, 374] on button "Submit" at bounding box center [531, 369] width 57 height 17
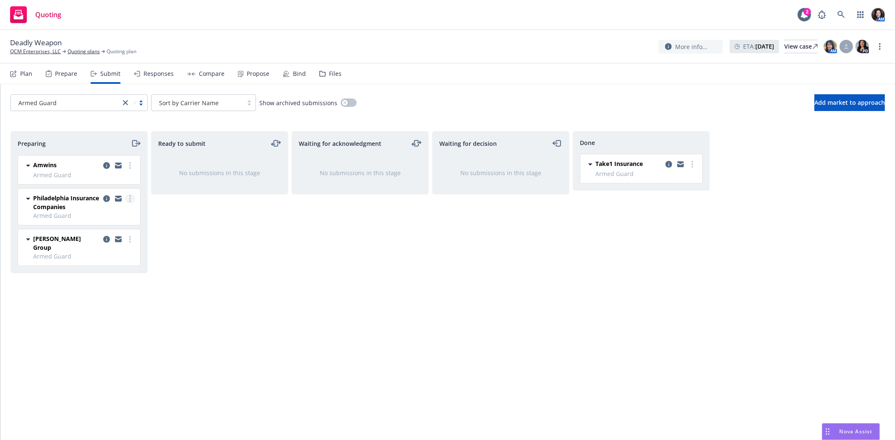
drag, startPoint x: 135, startPoint y: 198, endPoint x: 129, endPoint y: 198, distance: 5.9
click at [132, 198] on div "Philadelphia Insurance Companies Armed Guard [DATE] 11:05 PM" at bounding box center [79, 207] width 122 height 36
click at [129, 198] on icon "more" at bounding box center [130, 198] width 2 height 7
click at [122, 284] on span "Add declined decision" at bounding box center [92, 283] width 83 height 8
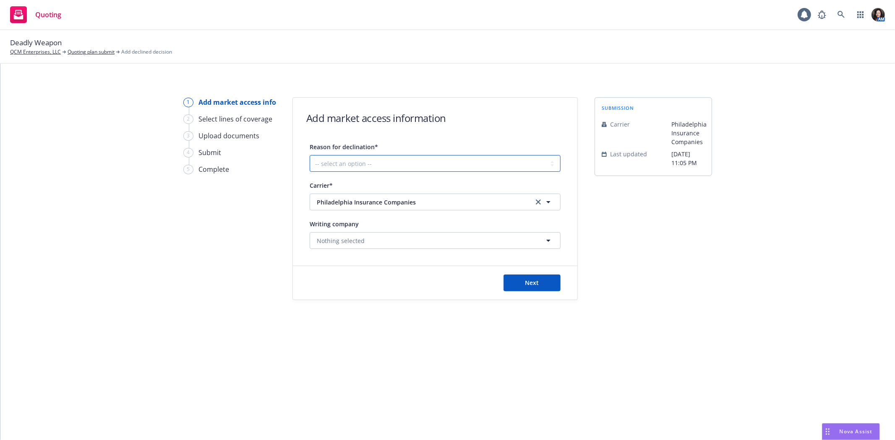
click at [447, 162] on select "-- select an option -- Cannot compete with other markets Carrier non-renewed Ca…" at bounding box center [435, 163] width 251 height 17
select select "DOES_NOT_FIT_UNDERWRITER_APPETITE"
click at [310, 155] on select "-- select an option -- Cannot compete with other markets Carrier non-renewed Ca…" at bounding box center [435, 163] width 251 height 17
click at [559, 283] on button "Next" at bounding box center [531, 283] width 57 height 17
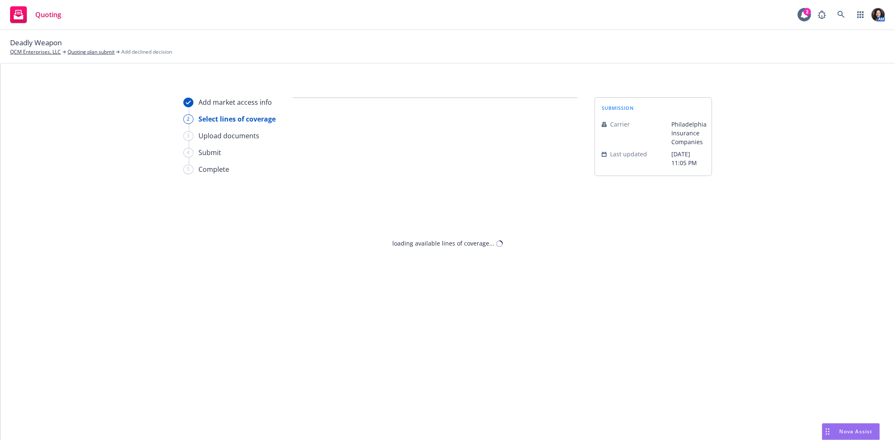
select select "DOES_NOT_FIT_UNDERWRITER_APPETITE"
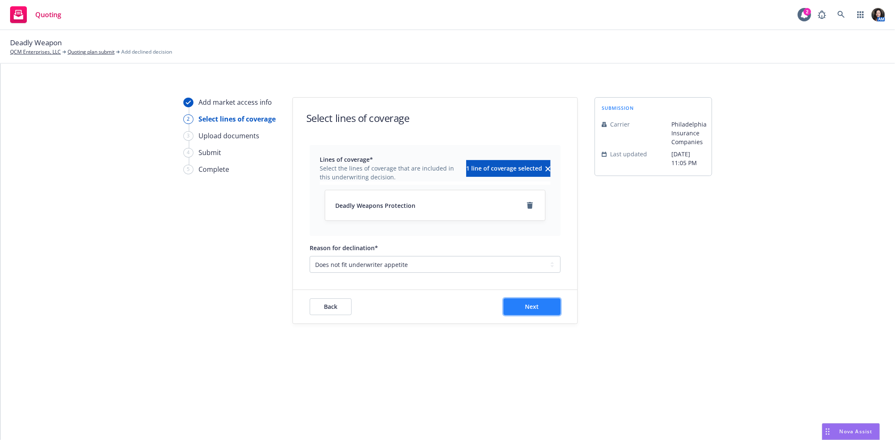
click at [527, 309] on span "Next" at bounding box center [532, 307] width 14 height 8
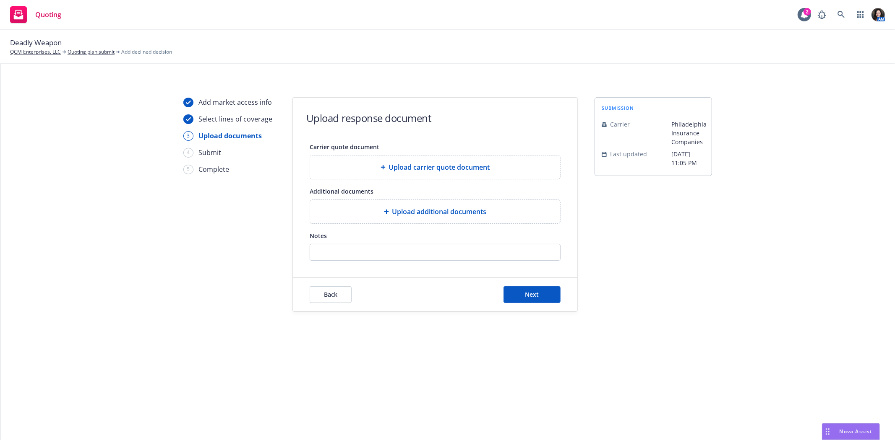
click at [527, 309] on div "Back Next" at bounding box center [435, 295] width 284 height 34
click at [520, 288] on button "Next" at bounding box center [531, 295] width 57 height 17
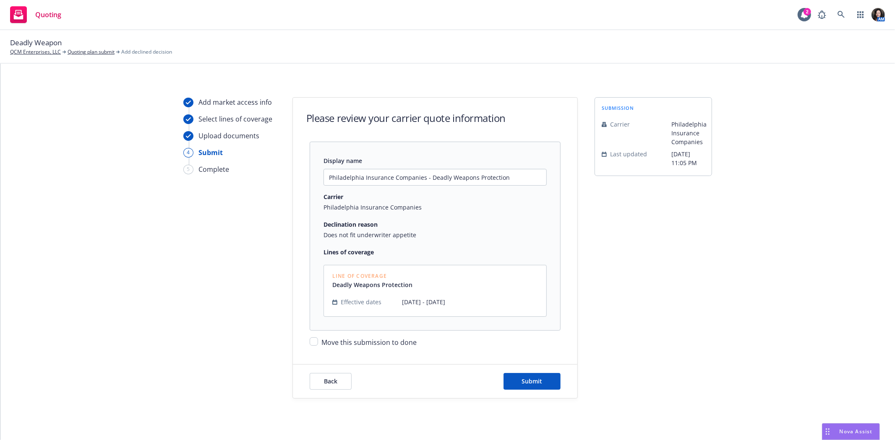
click at [322, 343] on span "Move this submission to done" at bounding box center [368, 342] width 95 height 9
click at [318, 343] on input "Move this submission to done" at bounding box center [314, 342] width 8 height 8
checkbox input "true"
click at [529, 387] on button "Submit" at bounding box center [531, 381] width 57 height 17
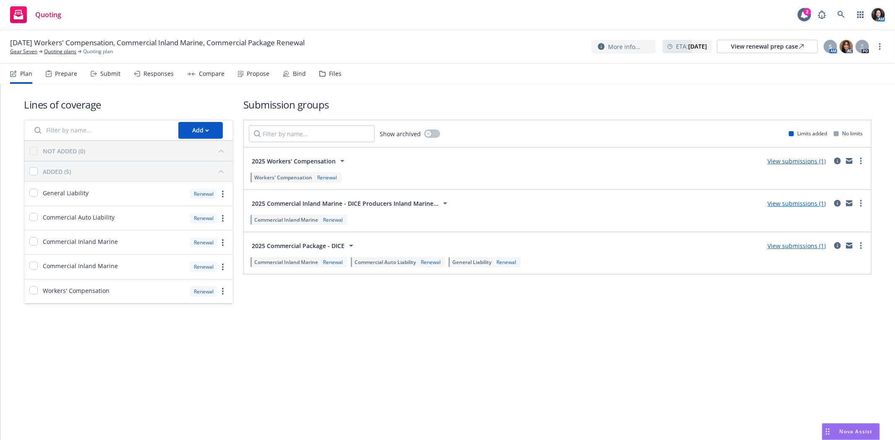
click at [320, 73] on icon at bounding box center [322, 73] width 5 height 5
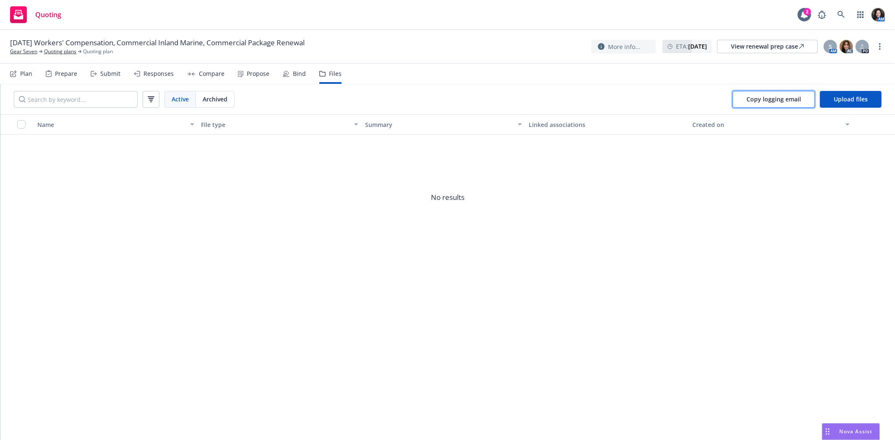
click at [786, 102] on span "Copy logging email" at bounding box center [773, 99] width 55 height 8
click at [883, 42] on div "More info... ETA : September 10, 2025 View renewal prep case S AM AC PD" at bounding box center [738, 46] width 294 height 15
click at [879, 46] on icon "more" at bounding box center [880, 46] width 2 height 7
click at [857, 119] on link "Archive quoting plan" at bounding box center [838, 114] width 94 height 17
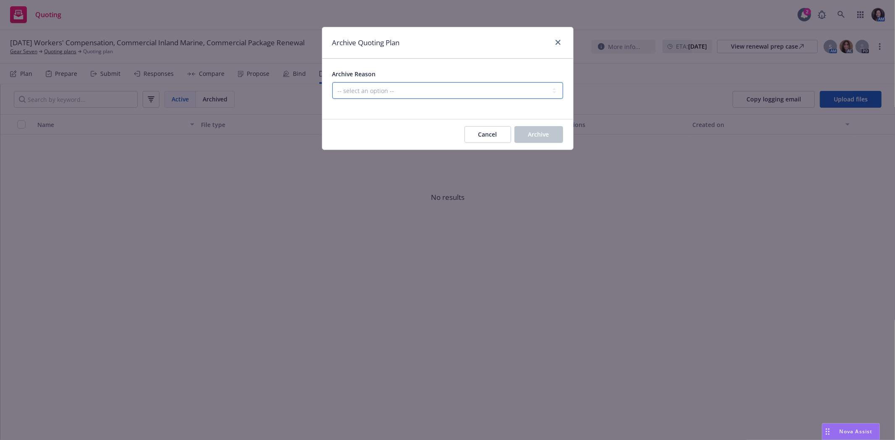
click at [375, 89] on select "-- select an option -- All policies in this renewal plan are auto-renewed Creat…" at bounding box center [447, 90] width 231 height 17
select select "ARCHIVED_RENEWAL_ACCOUNT_CHURNED"
click at [332, 82] on select "-- select an option -- All policies in this renewal plan are auto-renewed Creat…" at bounding box center [447, 90] width 231 height 17
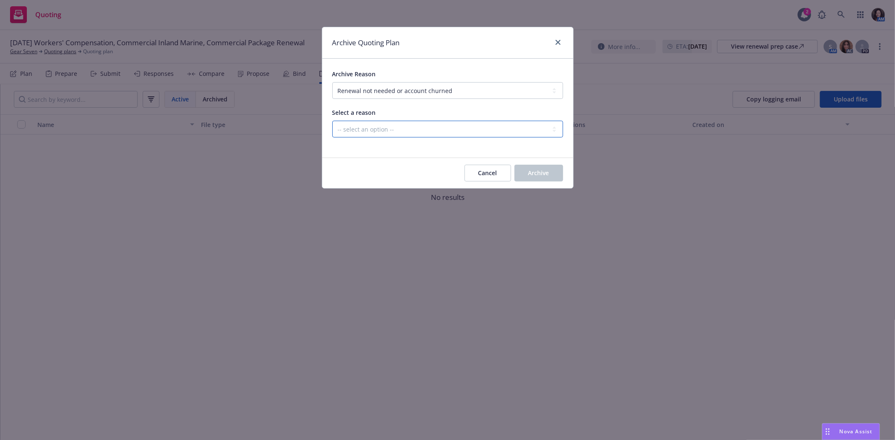
click at [375, 127] on select "-- select an option -- Blocked Client acquired, or no longer in business Client…" at bounding box center [447, 129] width 231 height 17
select select "ARCHIVED_RENEWAL_ACCOUNT_CHURNED_CUSTOMER_UNRESPONSIVE"
click at [332, 121] on select "-- select an option -- Blocked Client acquired, or no longer in business Client…" at bounding box center [447, 129] width 231 height 17
click at [542, 165] on button "Archive" at bounding box center [538, 173] width 49 height 17
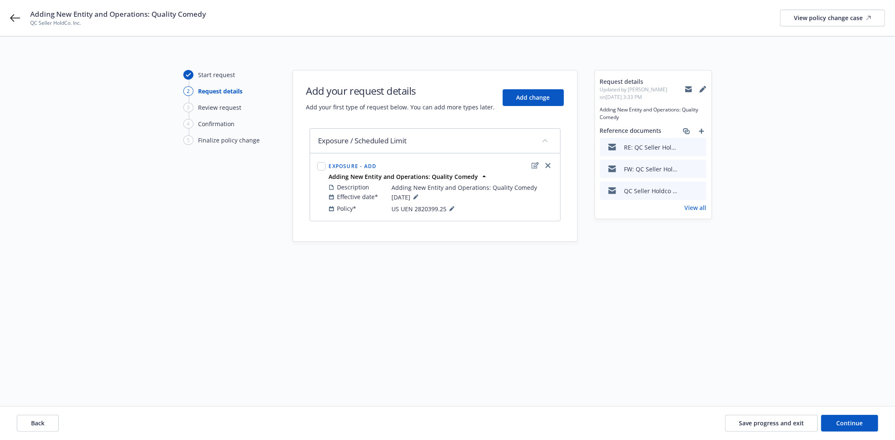
click at [688, 87] on icon at bounding box center [688, 87] width 7 height 3
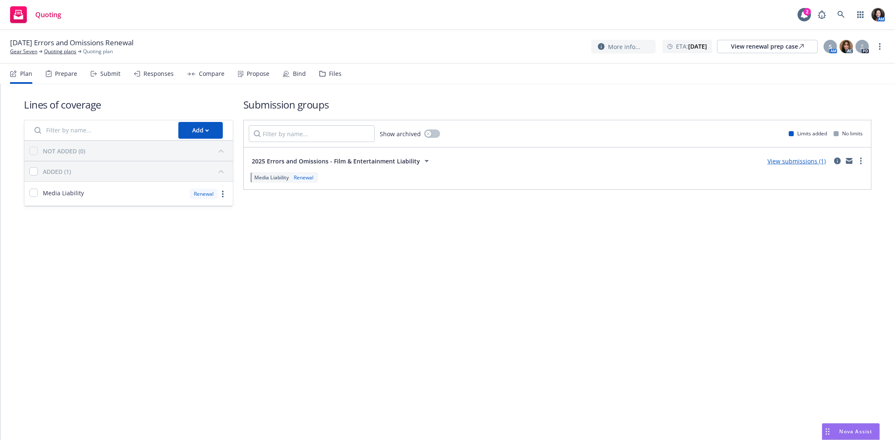
click at [881, 53] on div "More info... ETA : November 11, 2025 View renewal prep case S AM AC PD" at bounding box center [738, 46] width 294 height 15
click at [880, 48] on icon "more" at bounding box center [880, 46] width 2 height 7
click at [854, 115] on link "Archive quoting plan" at bounding box center [838, 114] width 94 height 17
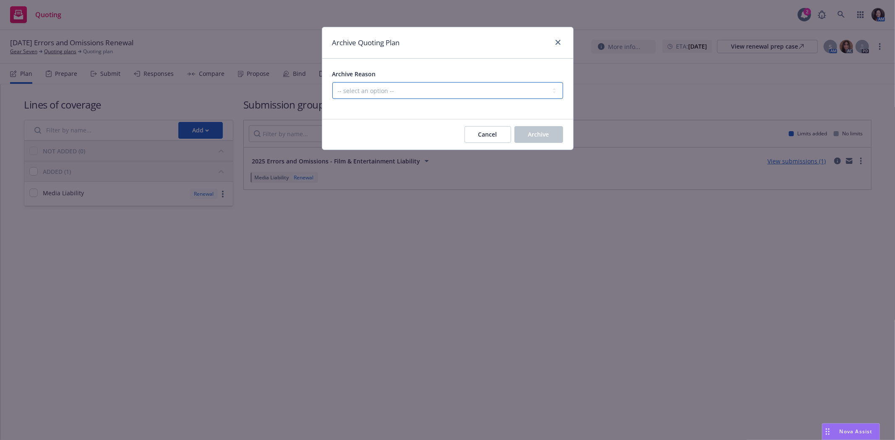
click at [399, 90] on select "-- select an option -- All policies in this renewal plan are auto-renewed Creat…" at bounding box center [447, 90] width 231 height 17
select select "ARCHIVED_RENEWAL_ACCOUNT_CHURNED"
click at [332, 82] on select "-- select an option -- All policies in this renewal plan are auto-renewed Creat…" at bounding box center [447, 90] width 231 height 17
click at [413, 143] on div "Cancel Archive" at bounding box center [442, 134] width 241 height 17
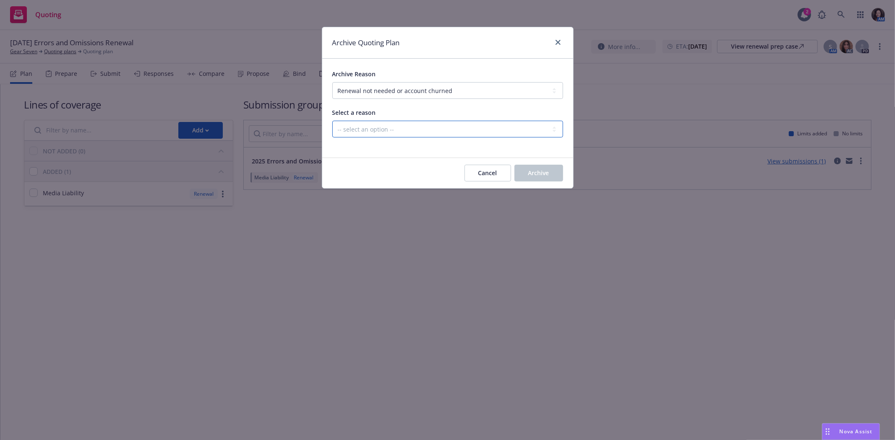
click at [400, 126] on select "-- select an option -- Blocked Client acquired, or no longer in business Client…" at bounding box center [447, 129] width 231 height 17
select select "ARCHIVED_RENEWAL_ACCOUNT_CHURNED_CUSTOMER_UNRESPONSIVE"
click at [332, 121] on select "-- select an option -- Blocked Client acquired, or no longer in business Client…" at bounding box center [447, 129] width 231 height 17
click at [543, 171] on span "Archive" at bounding box center [538, 173] width 21 height 8
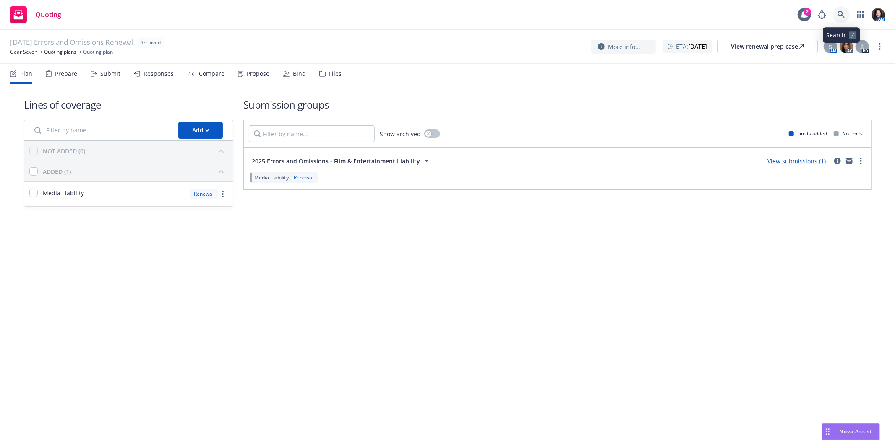
click at [847, 13] on link at bounding box center [841, 14] width 17 height 17
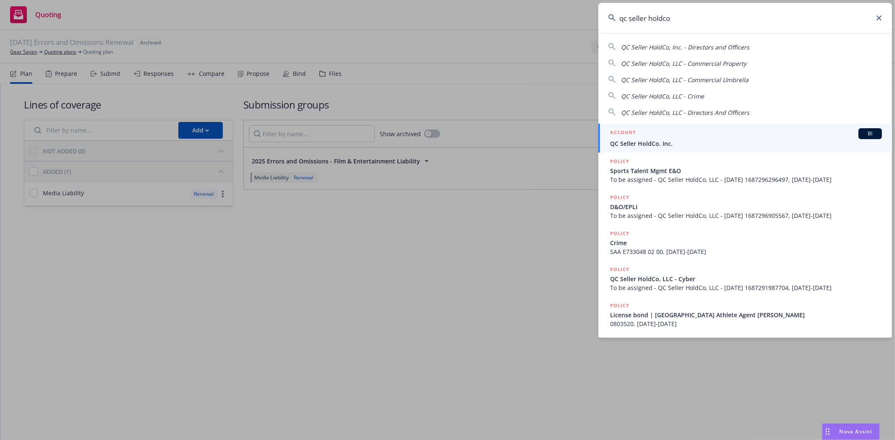
type input "qc seller holdco"
click at [640, 136] on div "ACCOUNT BI" at bounding box center [746, 133] width 272 height 11
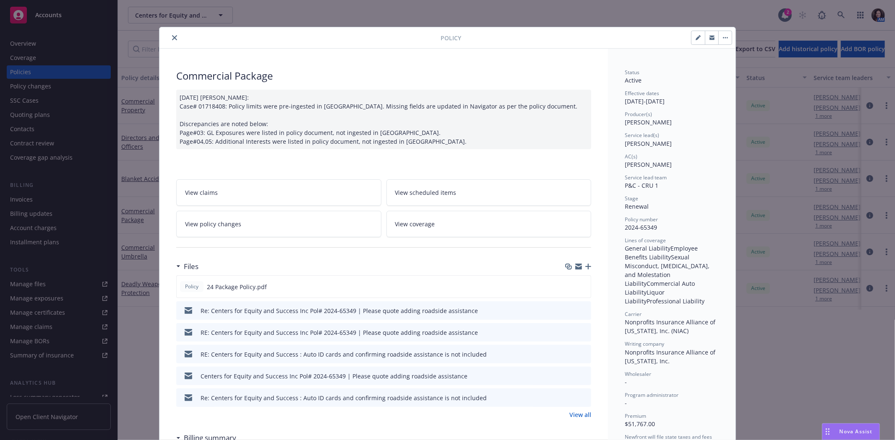
scroll to position [25, 0]
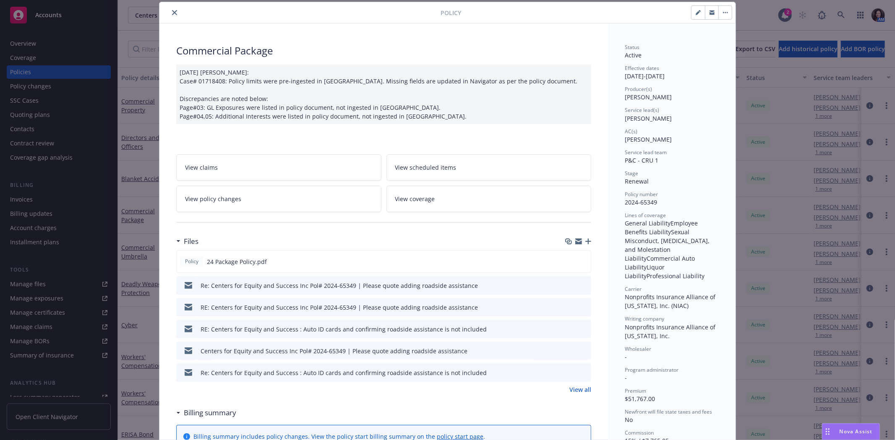
click at [172, 13] on icon "close" at bounding box center [174, 12] width 5 height 5
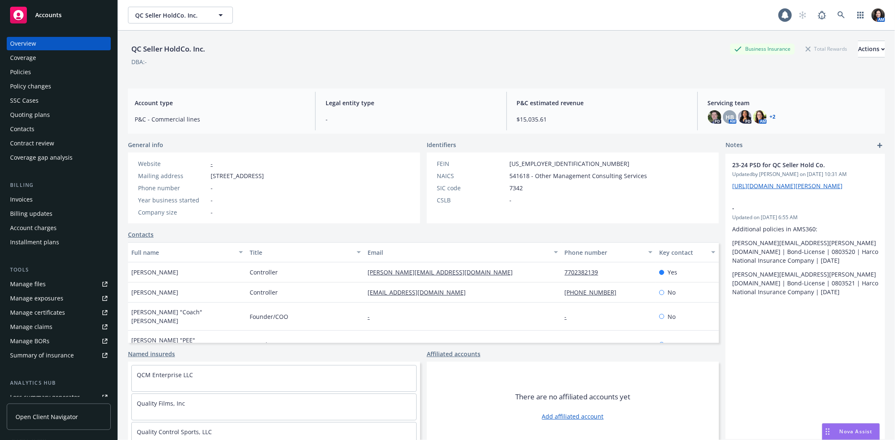
click at [19, 75] on div "Policies" at bounding box center [20, 71] width 21 height 13
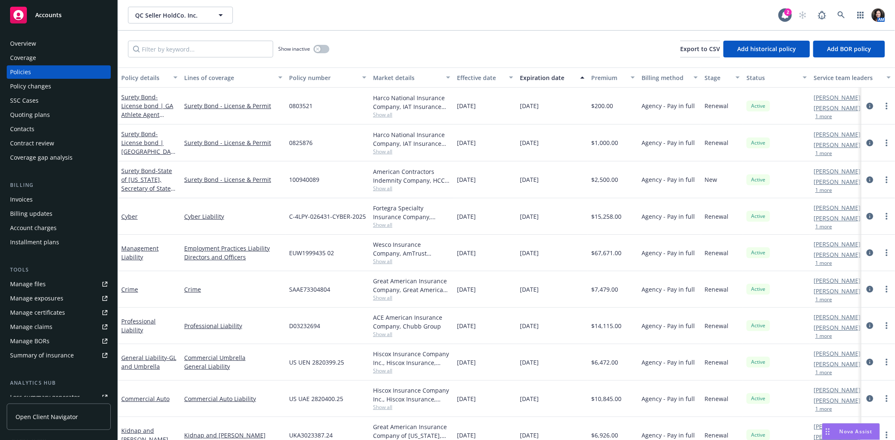
click at [184, 65] on div "Show inactive Export to CSV Add historical policy Add BOR policy" at bounding box center [506, 49] width 777 height 37
click at [186, 51] on input "Filter by keyword..." at bounding box center [200, 49] width 145 height 17
type input "package"
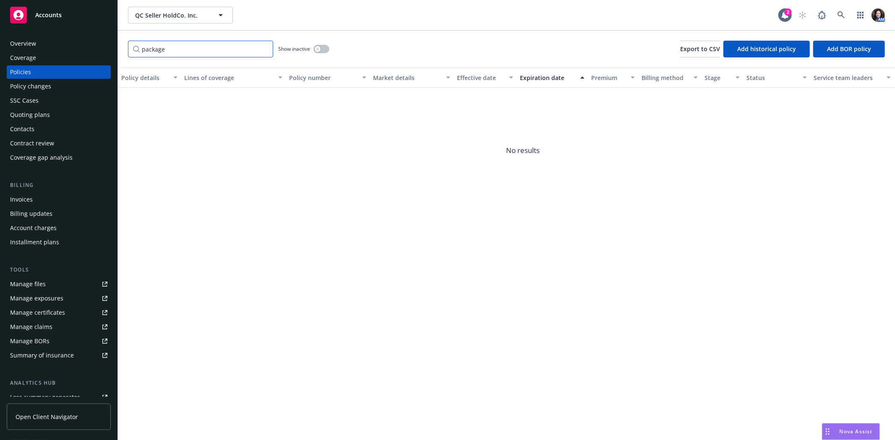
click at [265, 47] on input "package" at bounding box center [200, 49] width 145 height 17
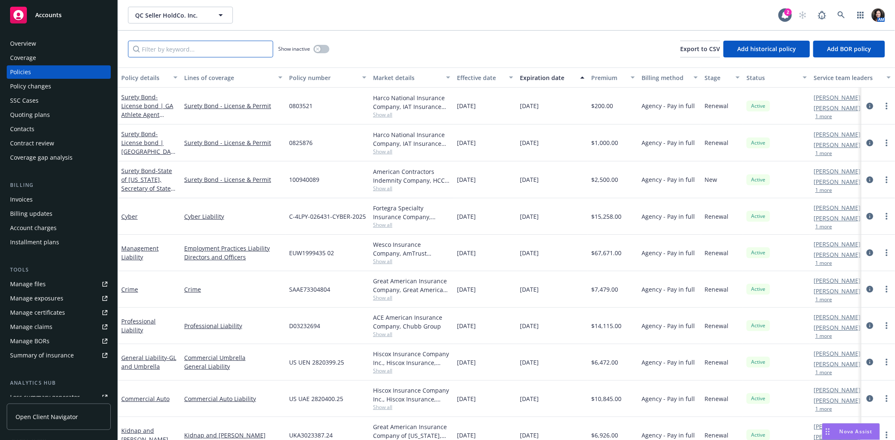
scroll to position [21, 0]
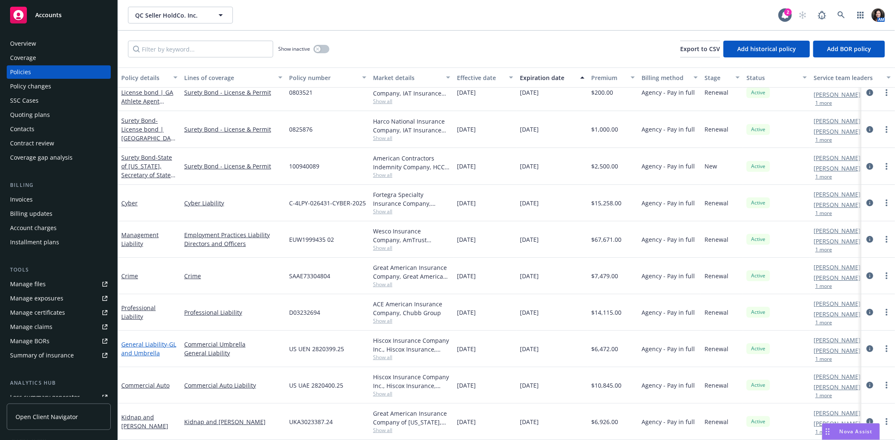
click at [133, 341] on link "General Liability - GL and Umbrella" at bounding box center [148, 349] width 55 height 17
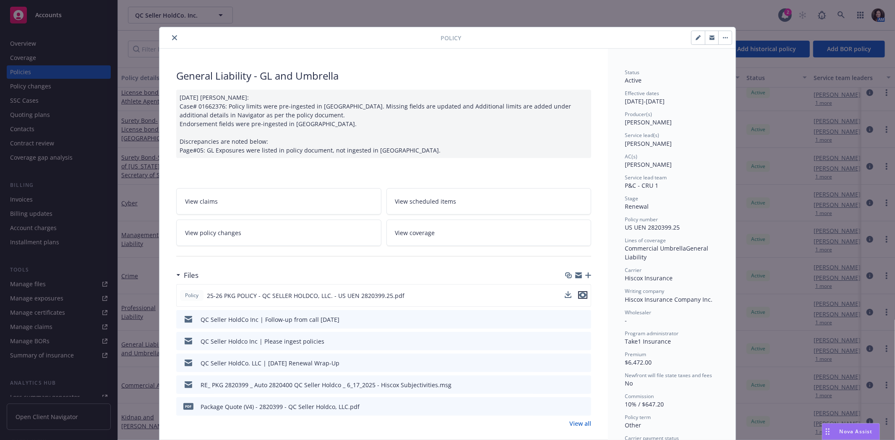
click at [582, 298] on icon "preview file" at bounding box center [583, 295] width 8 height 6
click at [172, 36] on icon "close" at bounding box center [174, 37] width 5 height 5
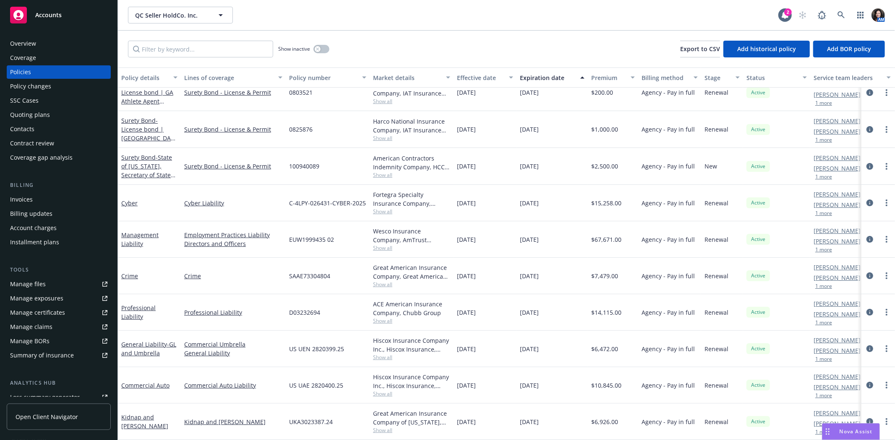
click at [326, 43] on div "Show inactive" at bounding box center [303, 49] width 51 height 17
click at [322, 47] on button "button" at bounding box center [321, 49] width 16 height 8
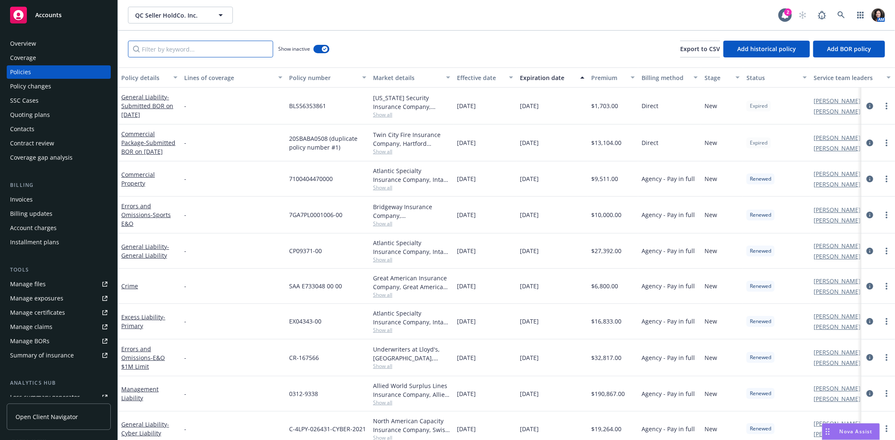
click at [201, 47] on input "Filter by keyword..." at bounding box center [200, 49] width 145 height 17
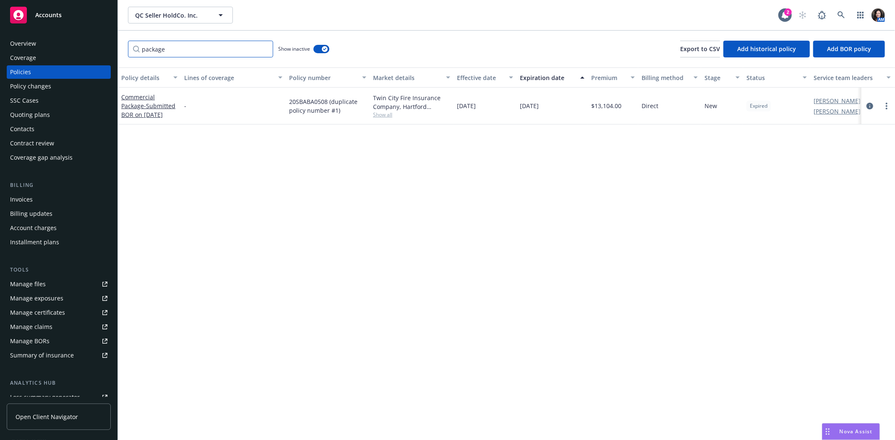
drag, startPoint x: 217, startPoint y: 43, endPoint x: 35, endPoint y: 34, distance: 181.9
click at [36, 34] on div "Accounts Overview Coverage Policies Policy changes SSC Cases Quoting plans Cont…" at bounding box center [447, 220] width 895 height 440
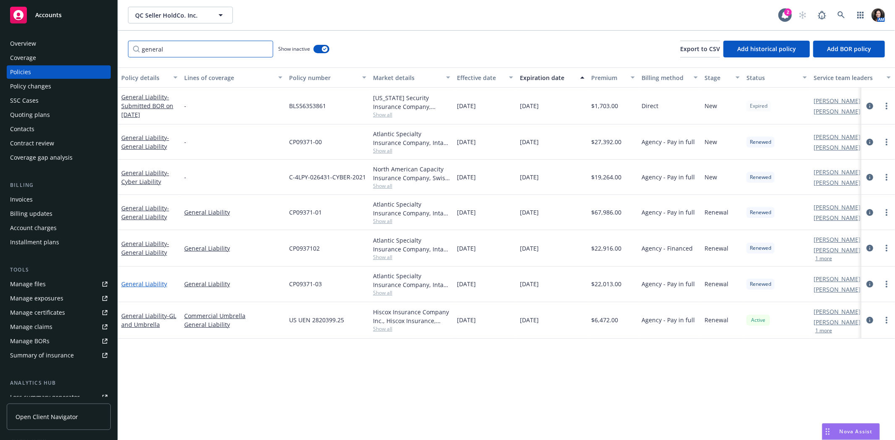
type input "general"
click at [128, 284] on link "General Liability" at bounding box center [144, 284] width 46 height 8
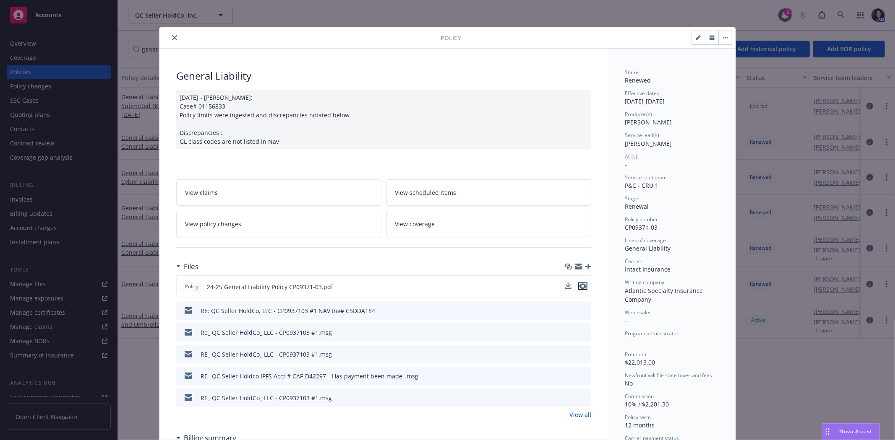
click at [579, 284] on icon "preview file" at bounding box center [583, 287] width 8 height 6
click at [583, 308] on icon "preview file" at bounding box center [583, 311] width 8 height 6
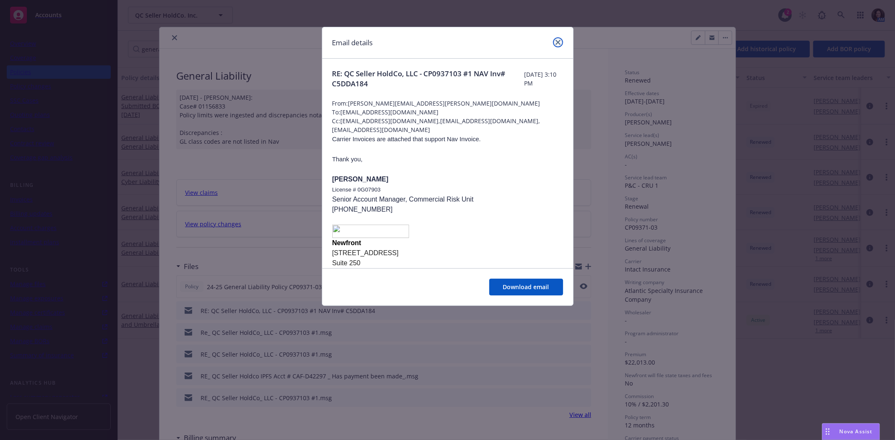
click at [559, 42] on icon "close" at bounding box center [557, 42] width 5 height 5
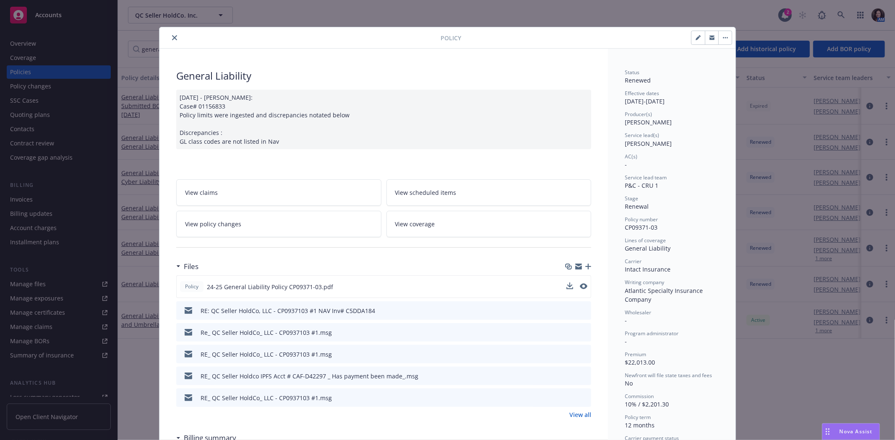
click at [172, 39] on icon "close" at bounding box center [174, 37] width 5 height 5
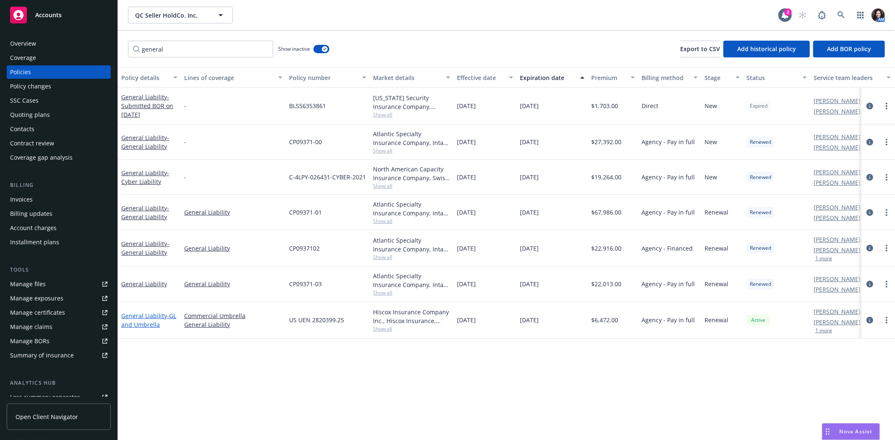
click at [141, 317] on link "General Liability - GL and Umbrella" at bounding box center [148, 320] width 55 height 17
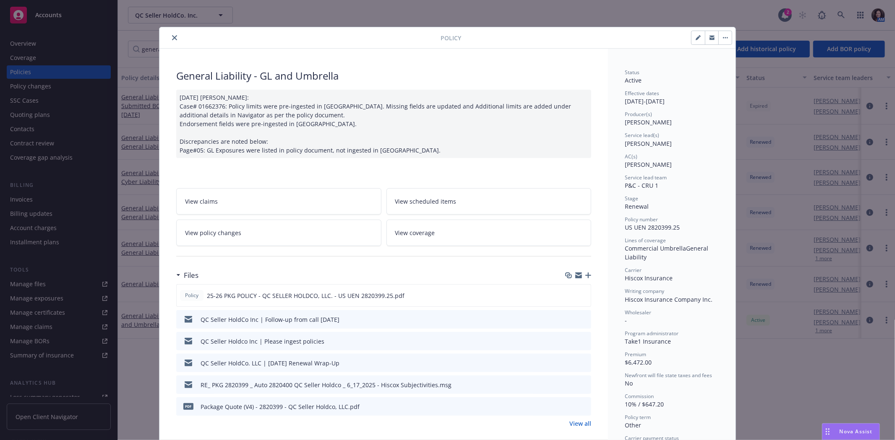
scroll to position [25, 0]
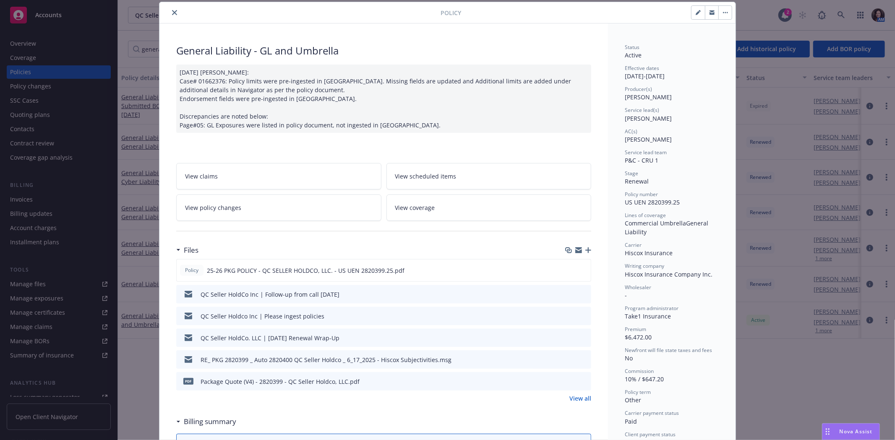
click at [576, 403] on link "View all" at bounding box center [580, 398] width 22 height 9
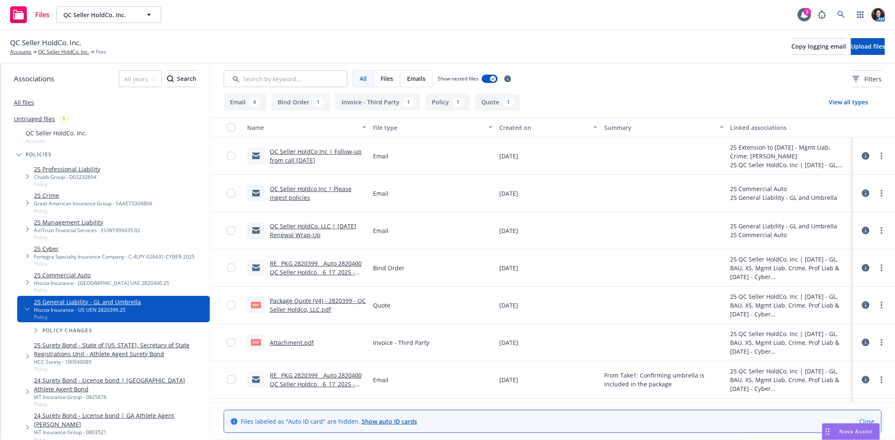
click at [315, 379] on link "RE_ PKG 2820399 _ Auto 2820400 QC Seller Holdco _ 6_17_2025 - Hiscox Bind Info.…" at bounding box center [316, 385] width 92 height 26
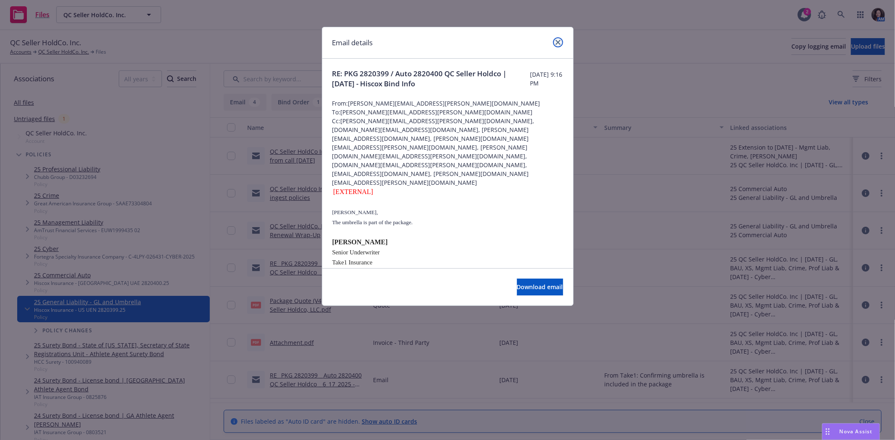
click at [560, 40] on link "close" at bounding box center [558, 42] width 10 height 10
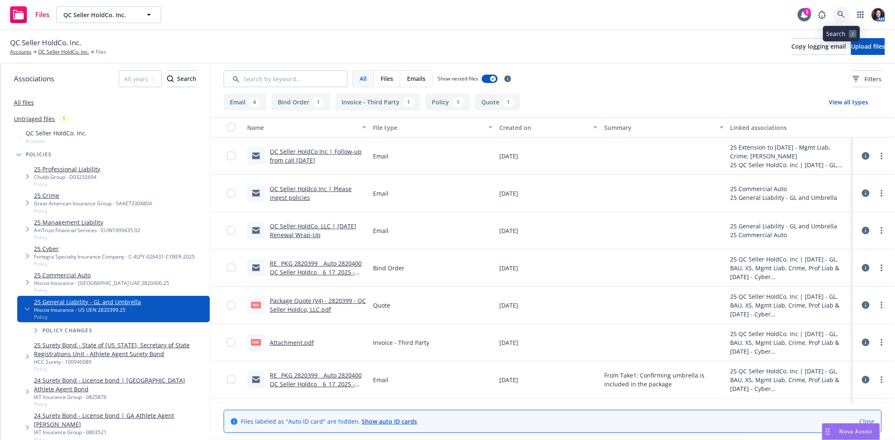
click at [840, 9] on link at bounding box center [841, 14] width 17 height 17
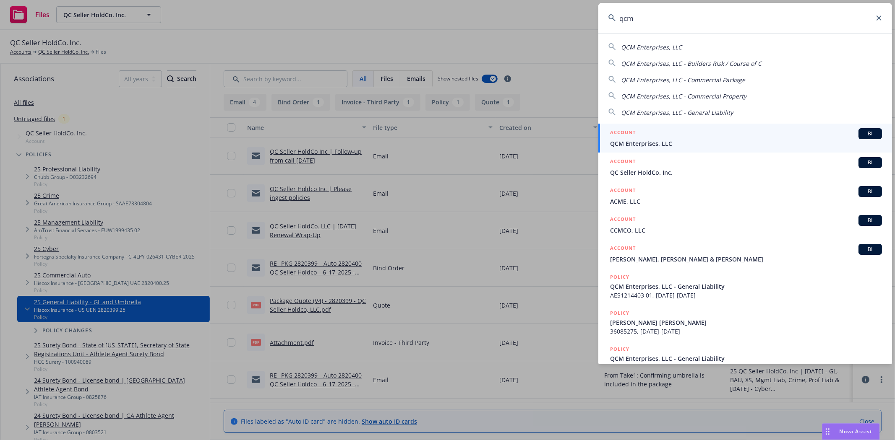
type input "qcm"
click at [793, 147] on span "QCM Enterprises, LLC" at bounding box center [746, 143] width 272 height 9
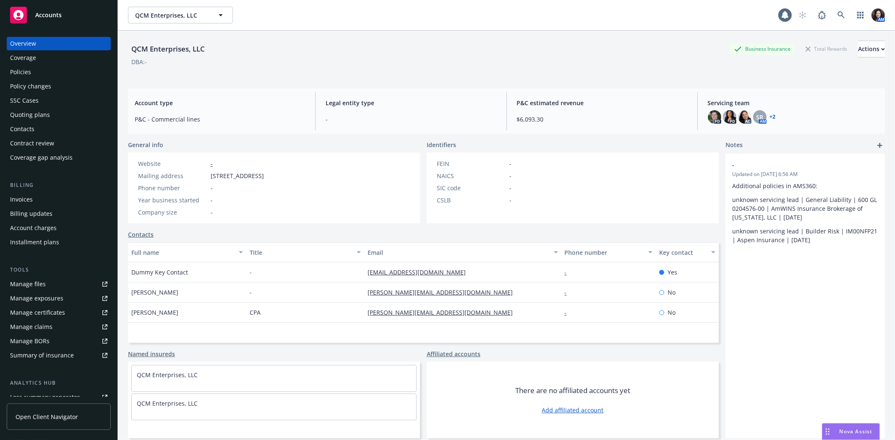
click at [21, 71] on div "Policies" at bounding box center [20, 71] width 21 height 13
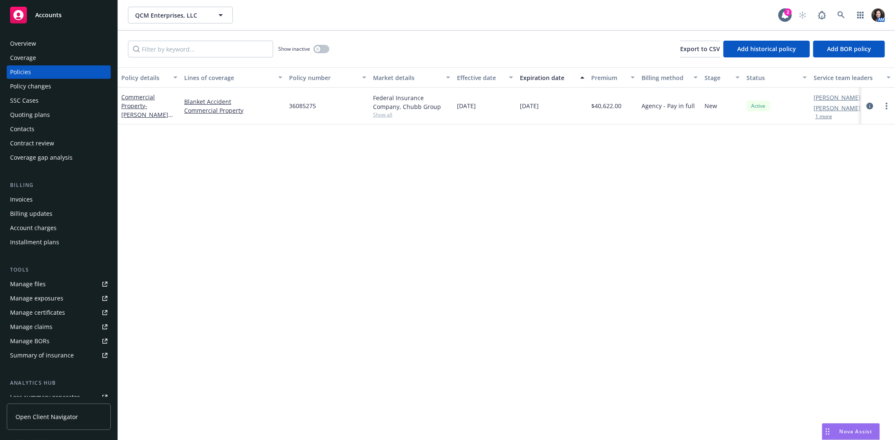
click at [32, 119] on div "Quoting plans" at bounding box center [30, 114] width 40 height 13
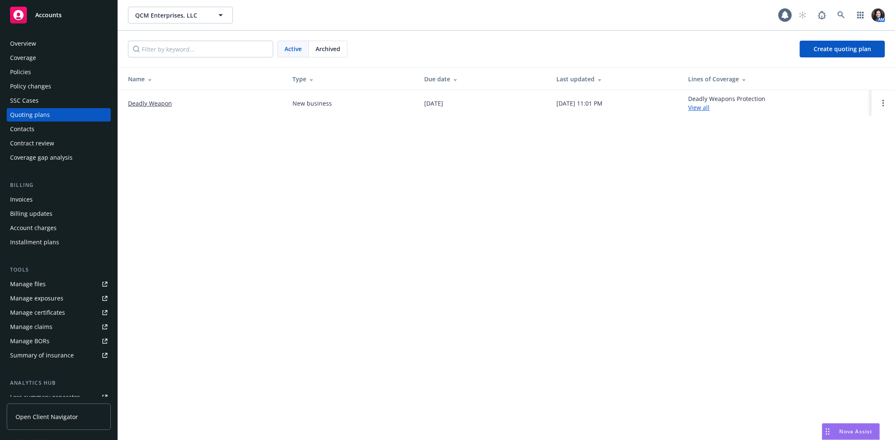
click at [143, 102] on link "Deadly Weapon" at bounding box center [150, 103] width 44 height 9
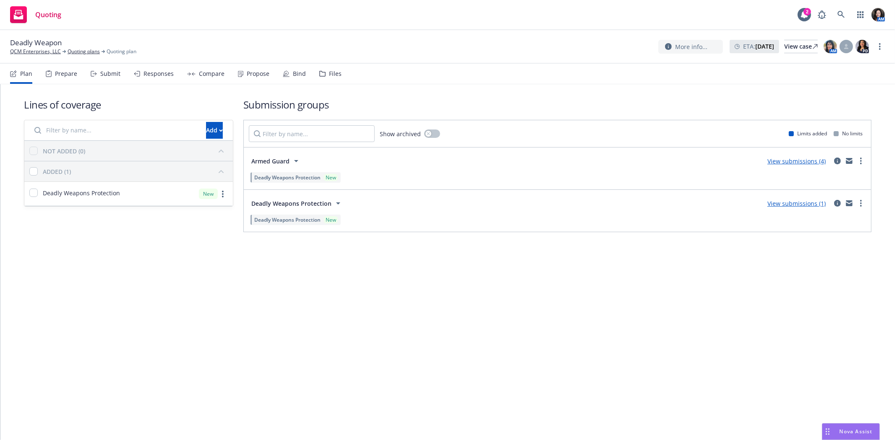
click at [789, 161] on link "View submissions (4)" at bounding box center [796, 161] width 58 height 8
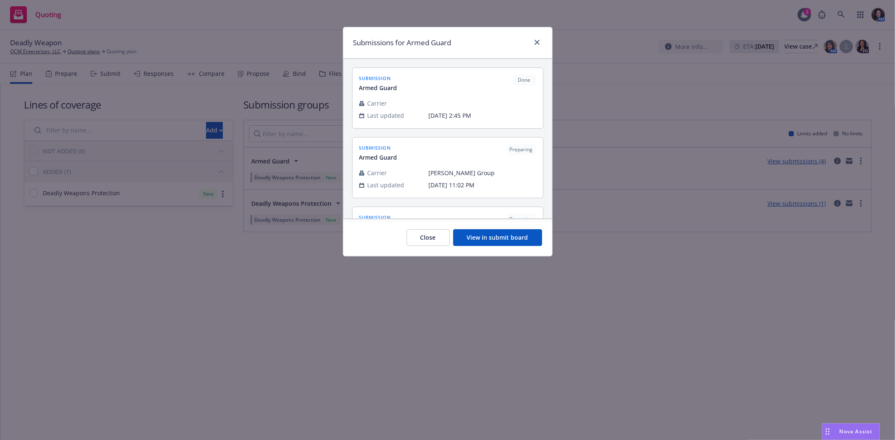
click at [495, 237] on button "View in submit board" at bounding box center [497, 237] width 89 height 17
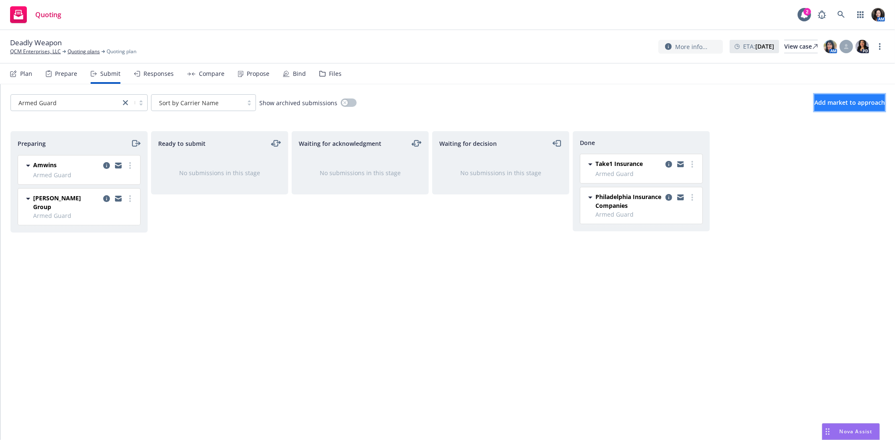
click at [862, 104] on span "Add market to approach" at bounding box center [849, 103] width 70 height 8
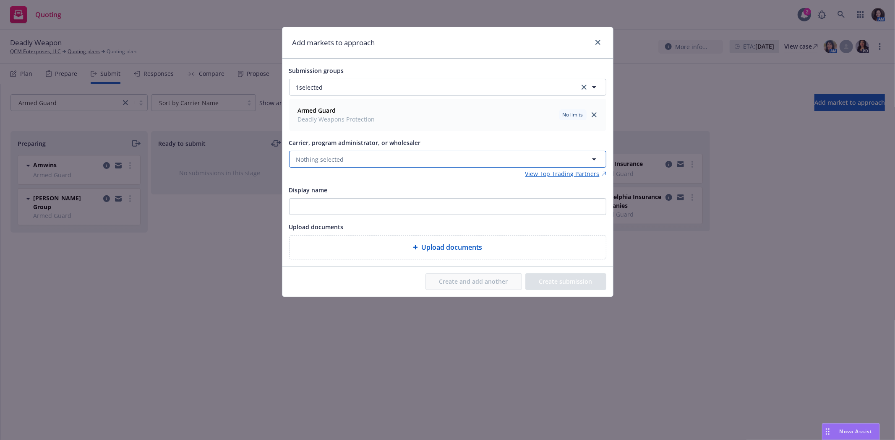
click at [379, 158] on button "Nothing selected" at bounding box center [447, 159] width 317 height 17
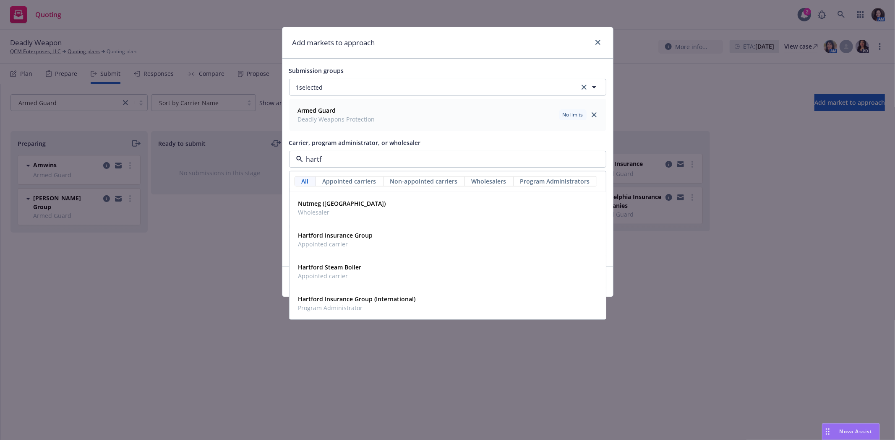
type input "hartfo"
click at [364, 241] on span "Appointed carrier" at bounding box center [335, 244] width 75 height 9
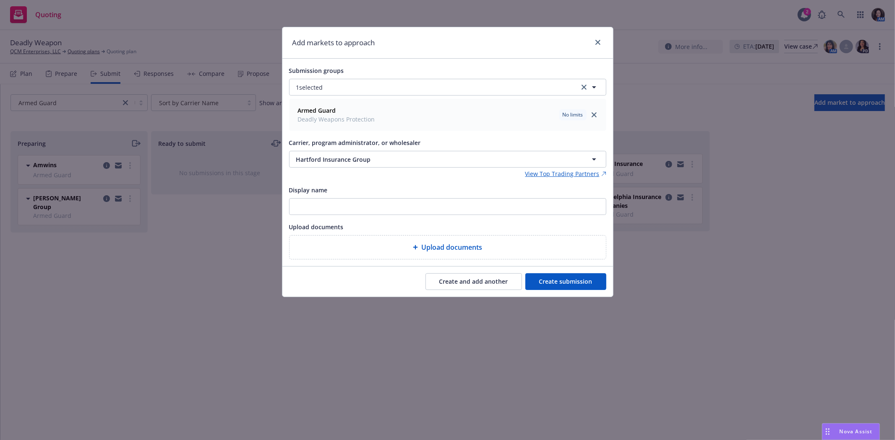
click at [547, 283] on button "Create submission" at bounding box center [565, 282] width 81 height 17
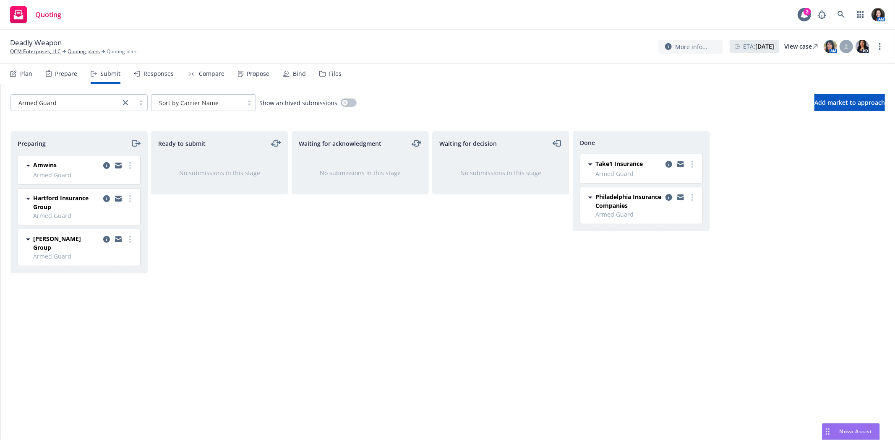
click at [118, 199] on icon "copy logging email" at bounding box center [118, 199] width 7 height 6
